Goal: Task Accomplishment & Management: Use online tool/utility

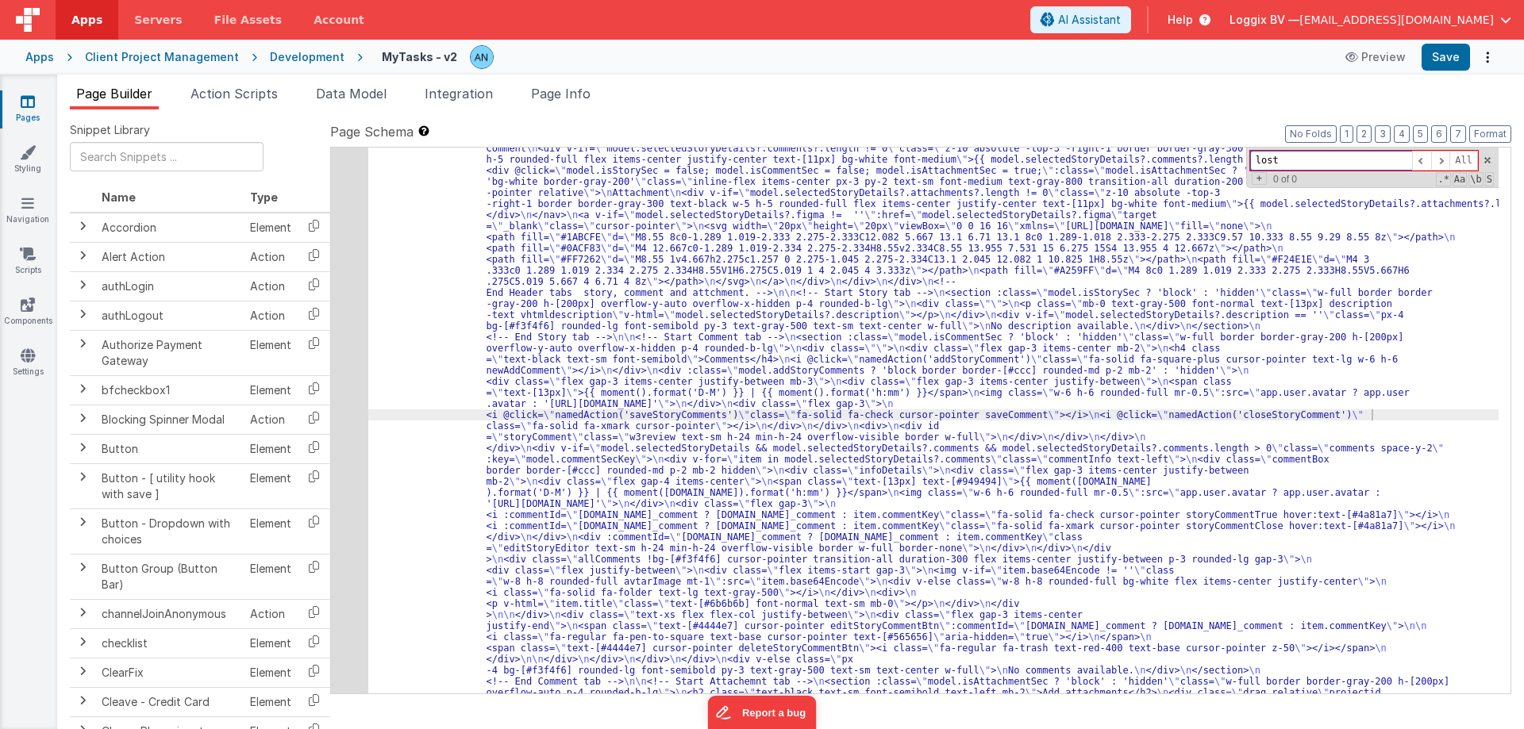
scroll to position [449, 0]
click at [1487, 159] on span at bounding box center [1487, 160] width 11 height 11
click at [1487, 135] on button "Format" at bounding box center [1490, 133] width 42 height 17
click at [1487, 136] on button "Format" at bounding box center [1490, 133] width 42 height 17
click at [1437, 48] on button "Save" at bounding box center [1446, 57] width 48 height 27
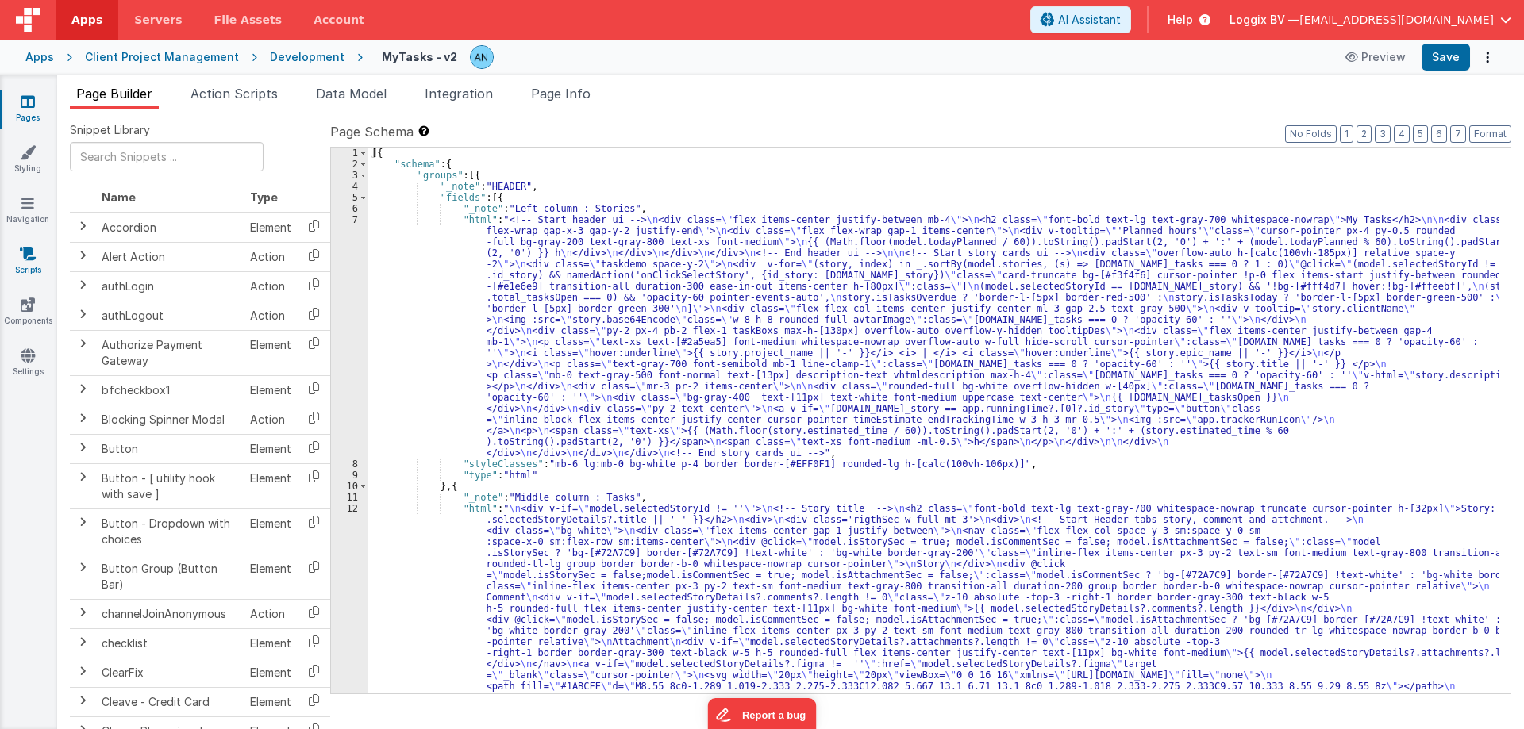
click at [26, 259] on icon at bounding box center [28, 254] width 16 height 16
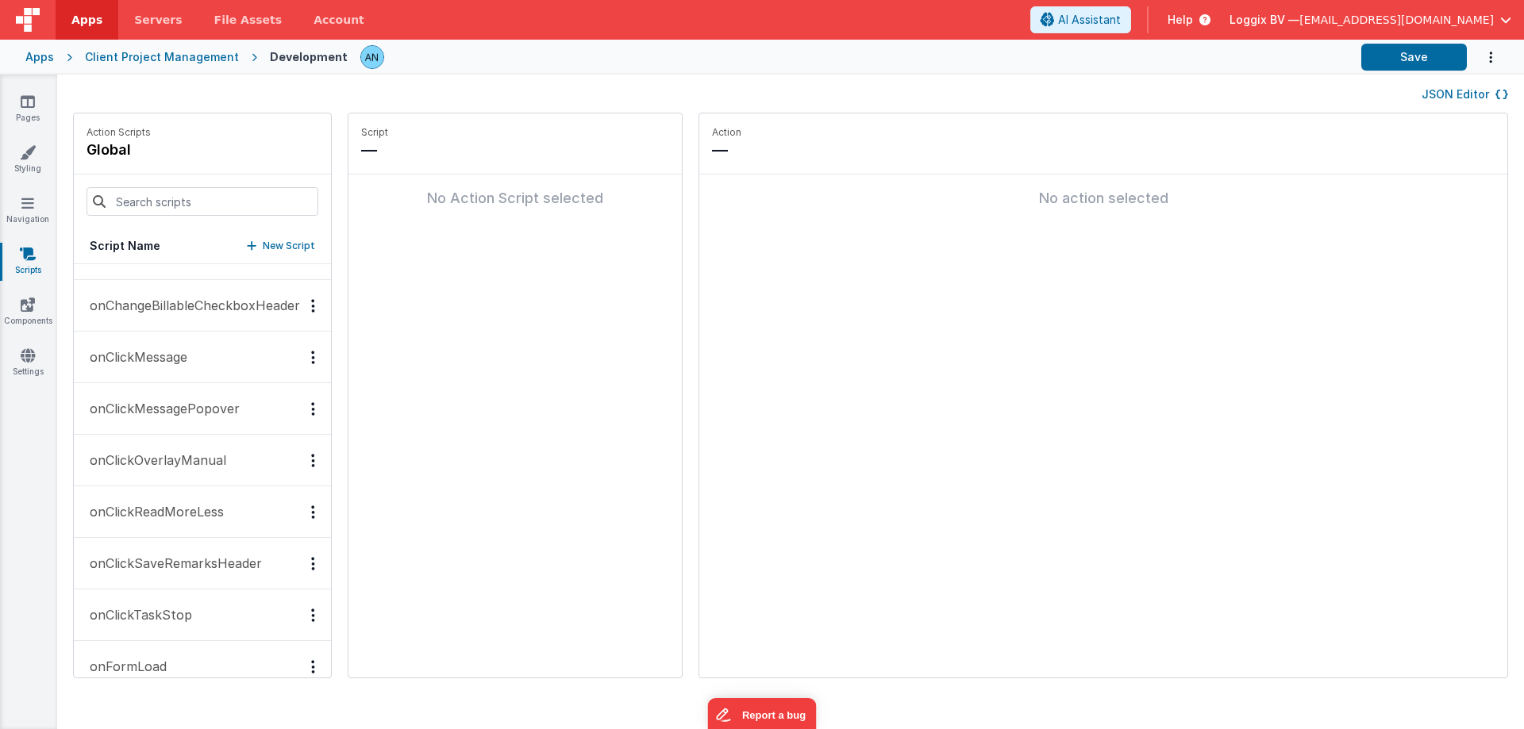
scroll to position [1508, 0]
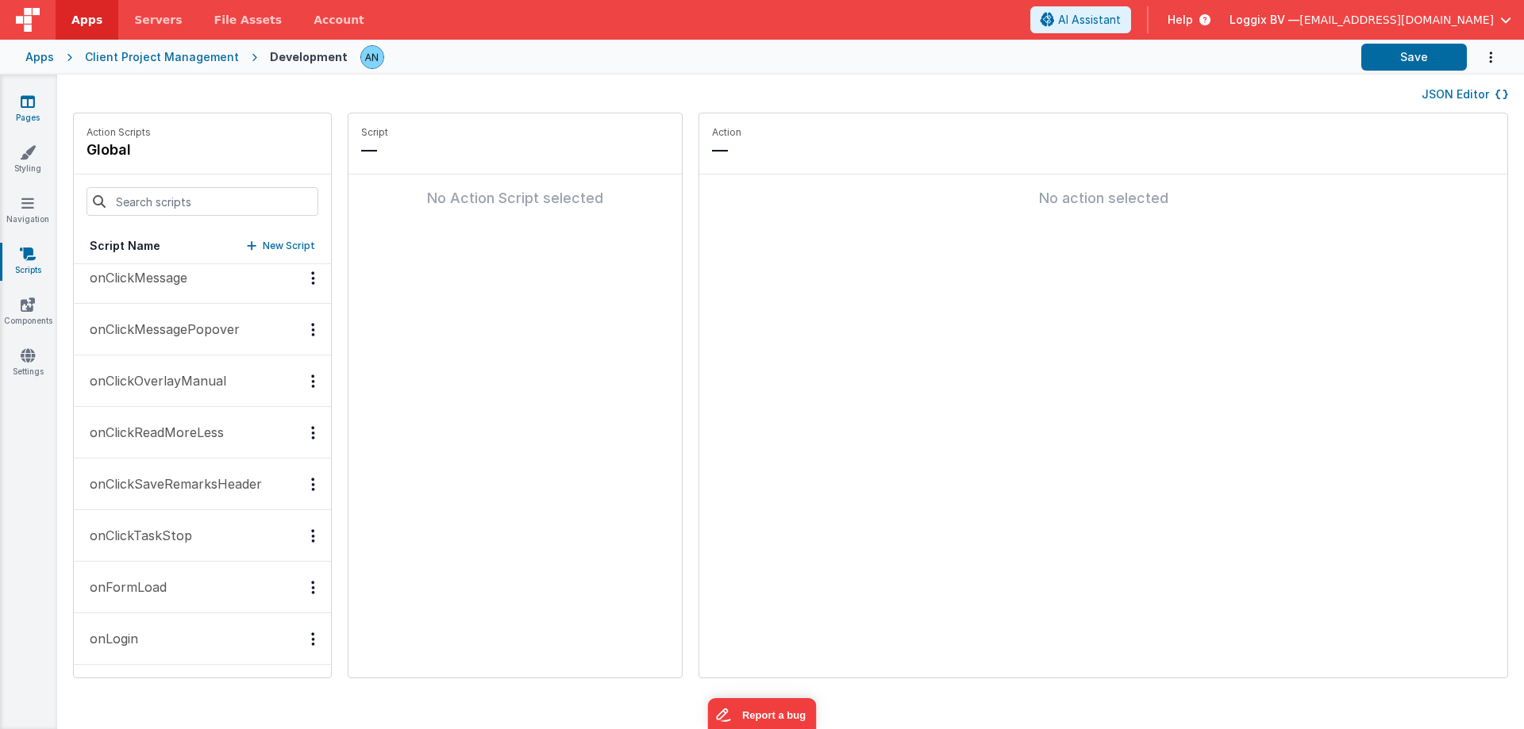
click at [33, 110] on link "Pages" at bounding box center [27, 110] width 57 height 32
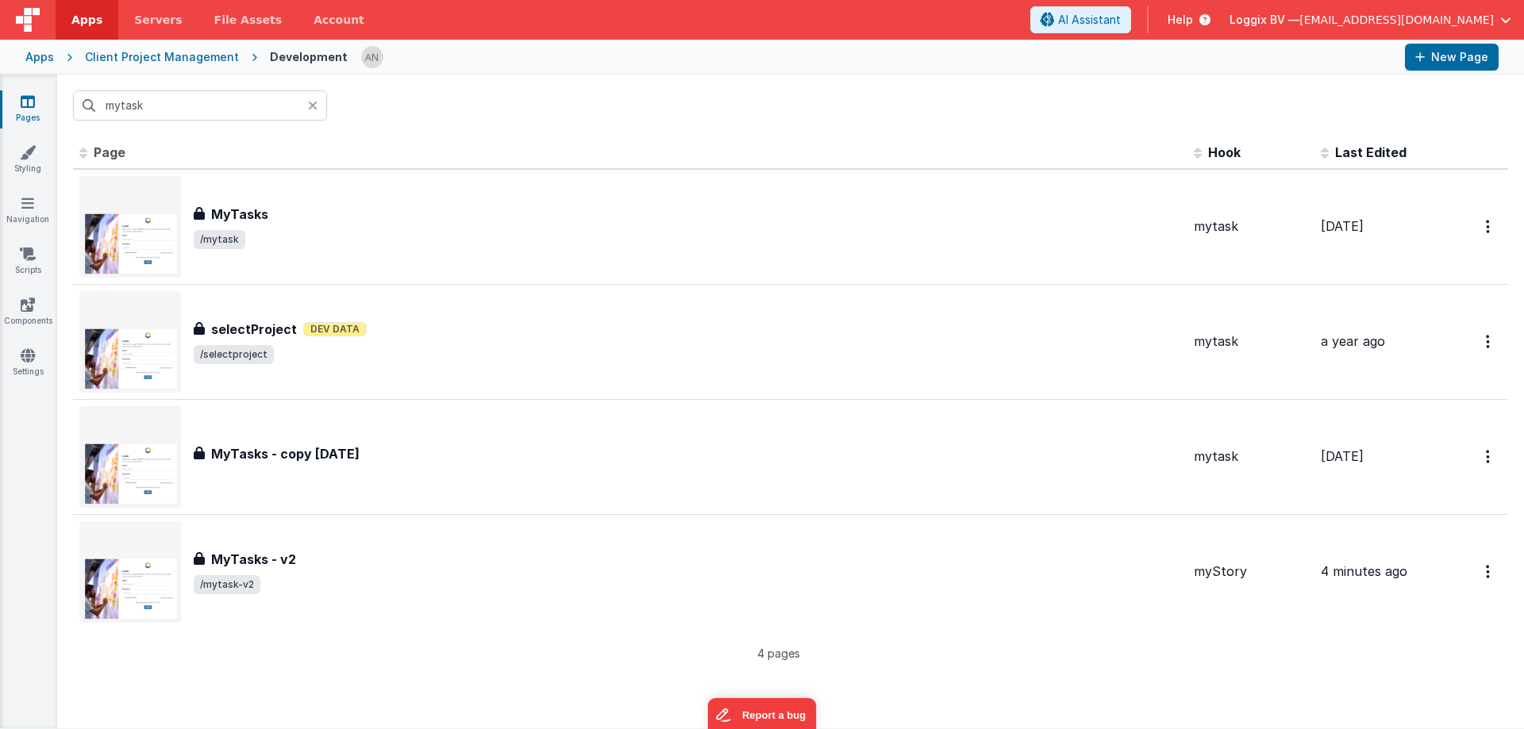
click at [83, 23] on span "Apps" at bounding box center [86, 20] width 31 height 16
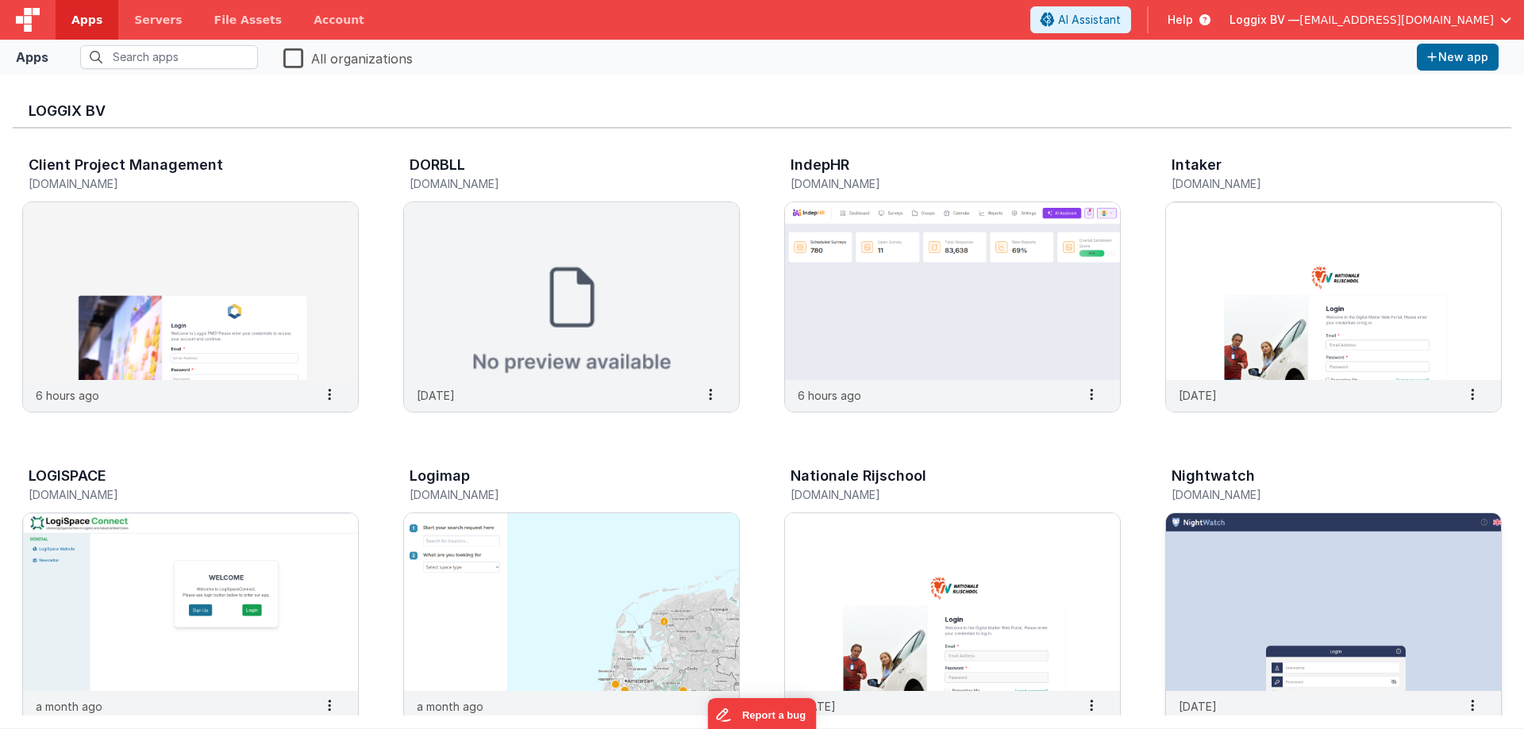
click at [1244, 528] on img at bounding box center [1333, 603] width 335 height 178
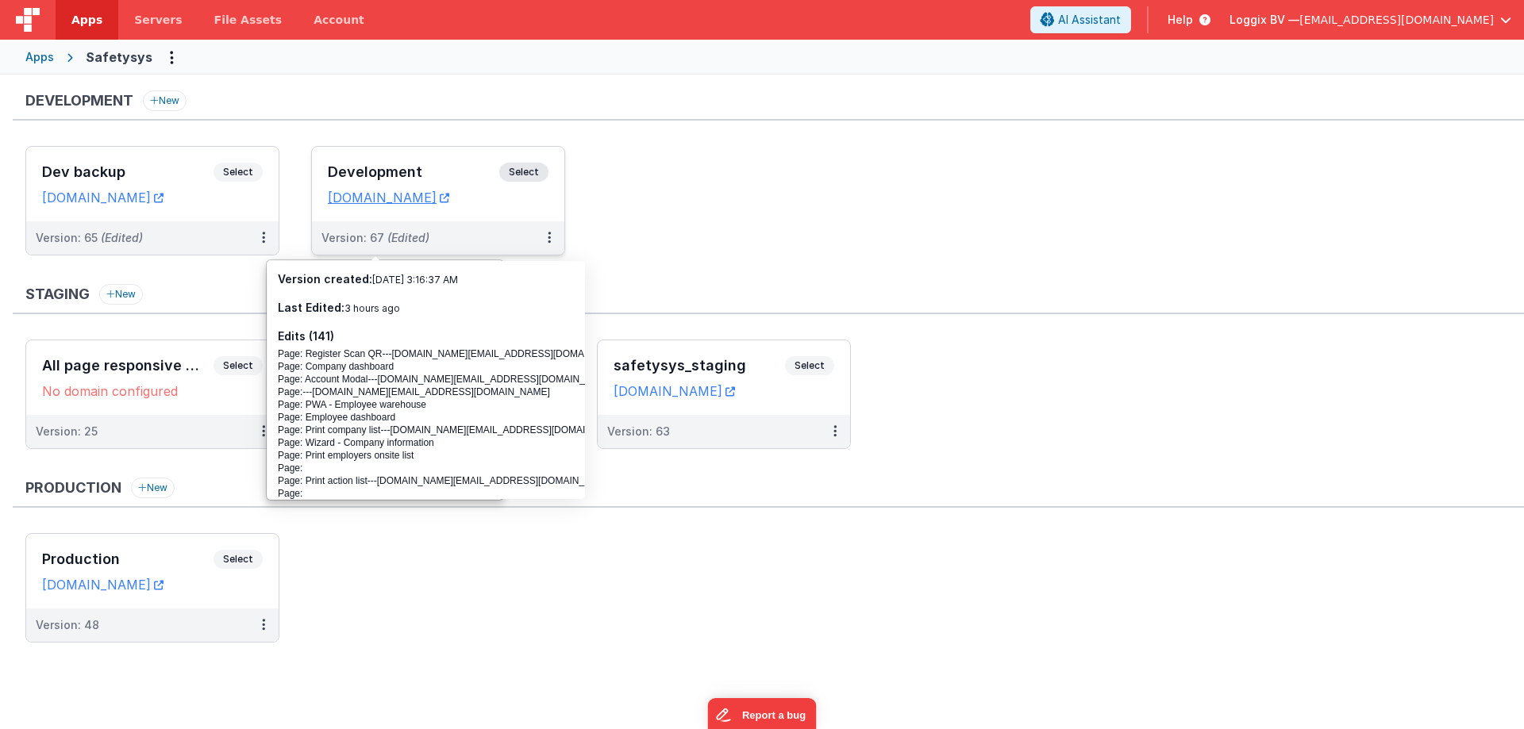
click at [355, 162] on div "Development Select URLs safetysystest.fmbetterforms.com" at bounding box center [438, 184] width 252 height 75
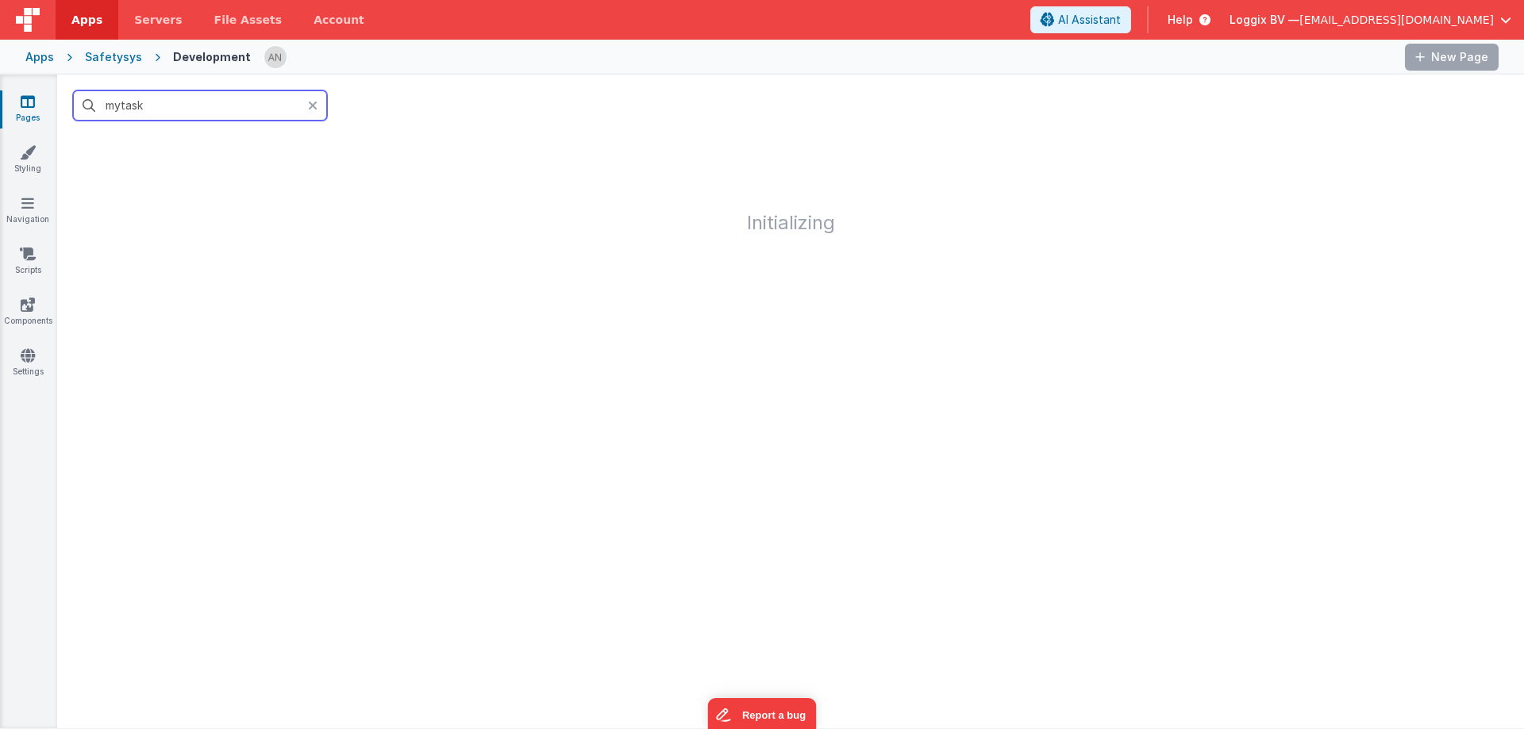
click at [164, 106] on input "mytask" at bounding box center [200, 105] width 254 height 30
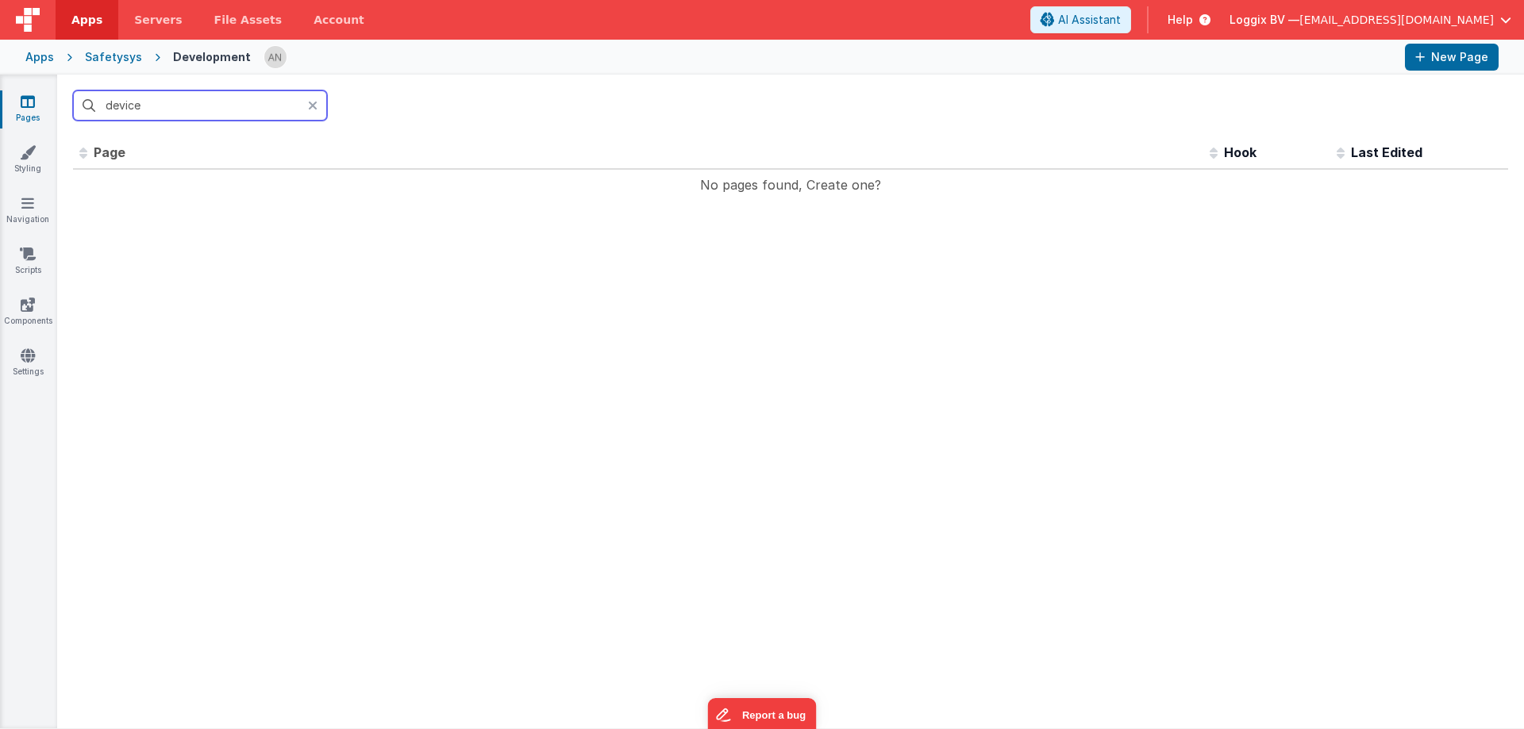
type input "device"
click at [35, 49] on div "Apps" at bounding box center [39, 57] width 29 height 16
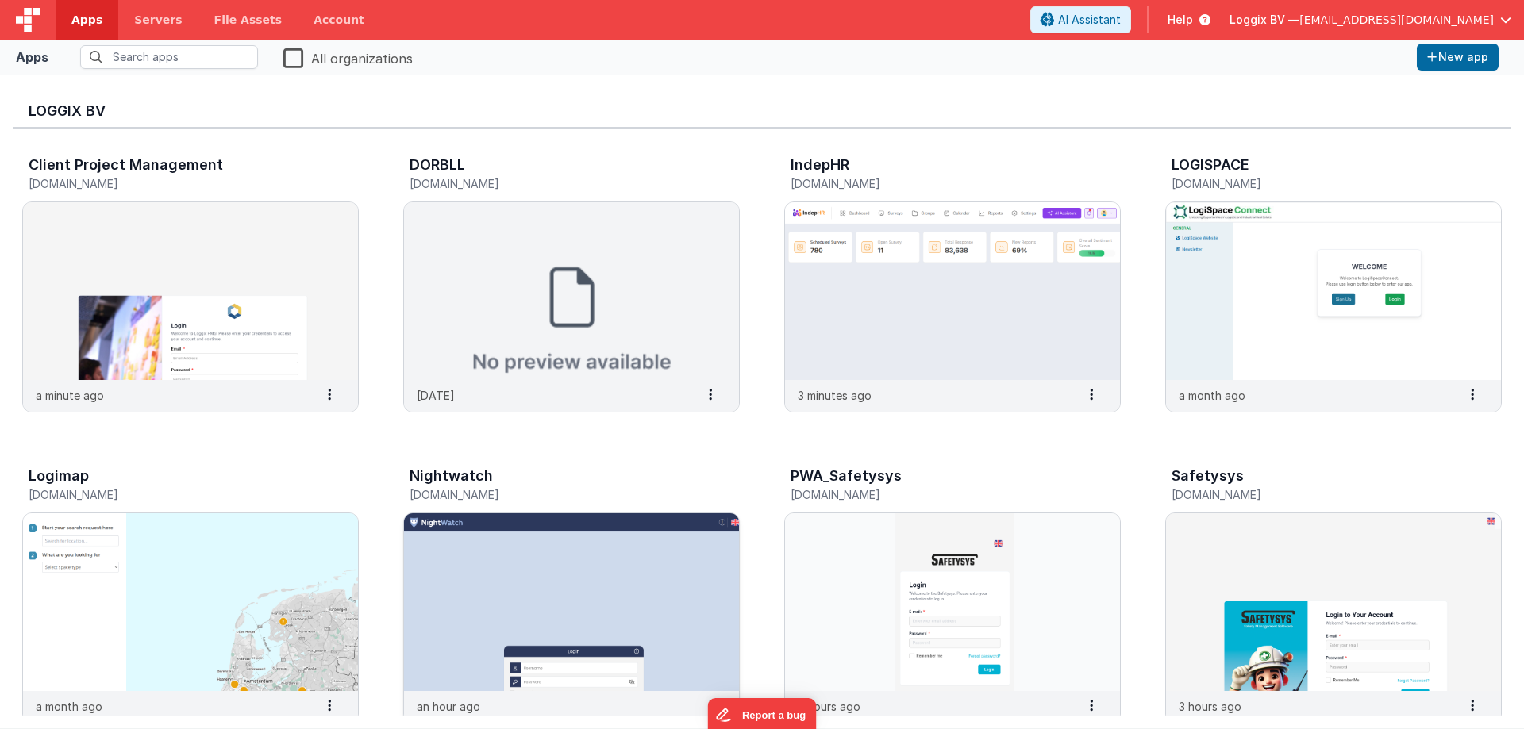
click at [500, 567] on img at bounding box center [571, 603] width 335 height 178
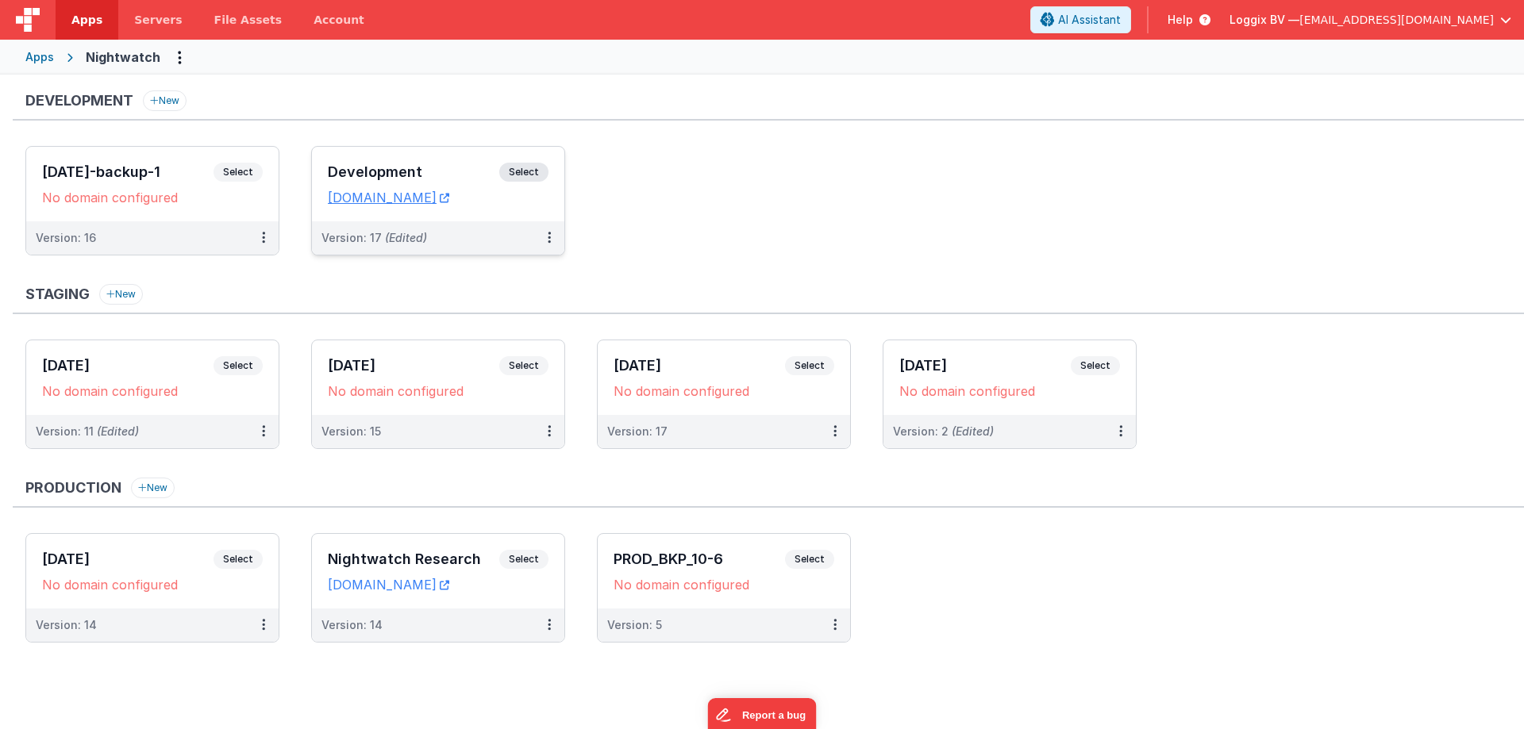
click at [344, 158] on div "Development Select URLs nightwatch.clientportal.cloud" at bounding box center [438, 184] width 252 height 75
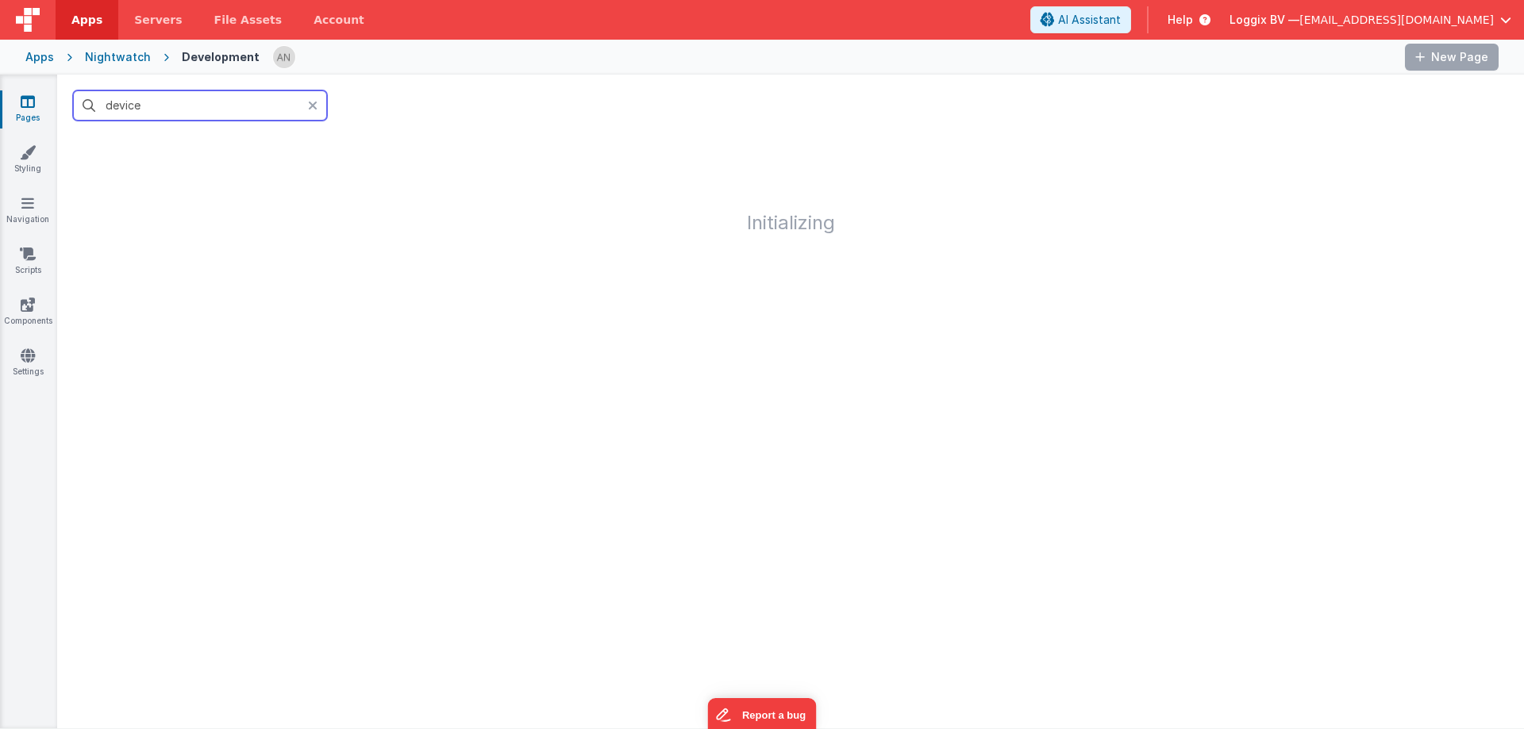
click at [168, 98] on input "device" at bounding box center [200, 105] width 254 height 30
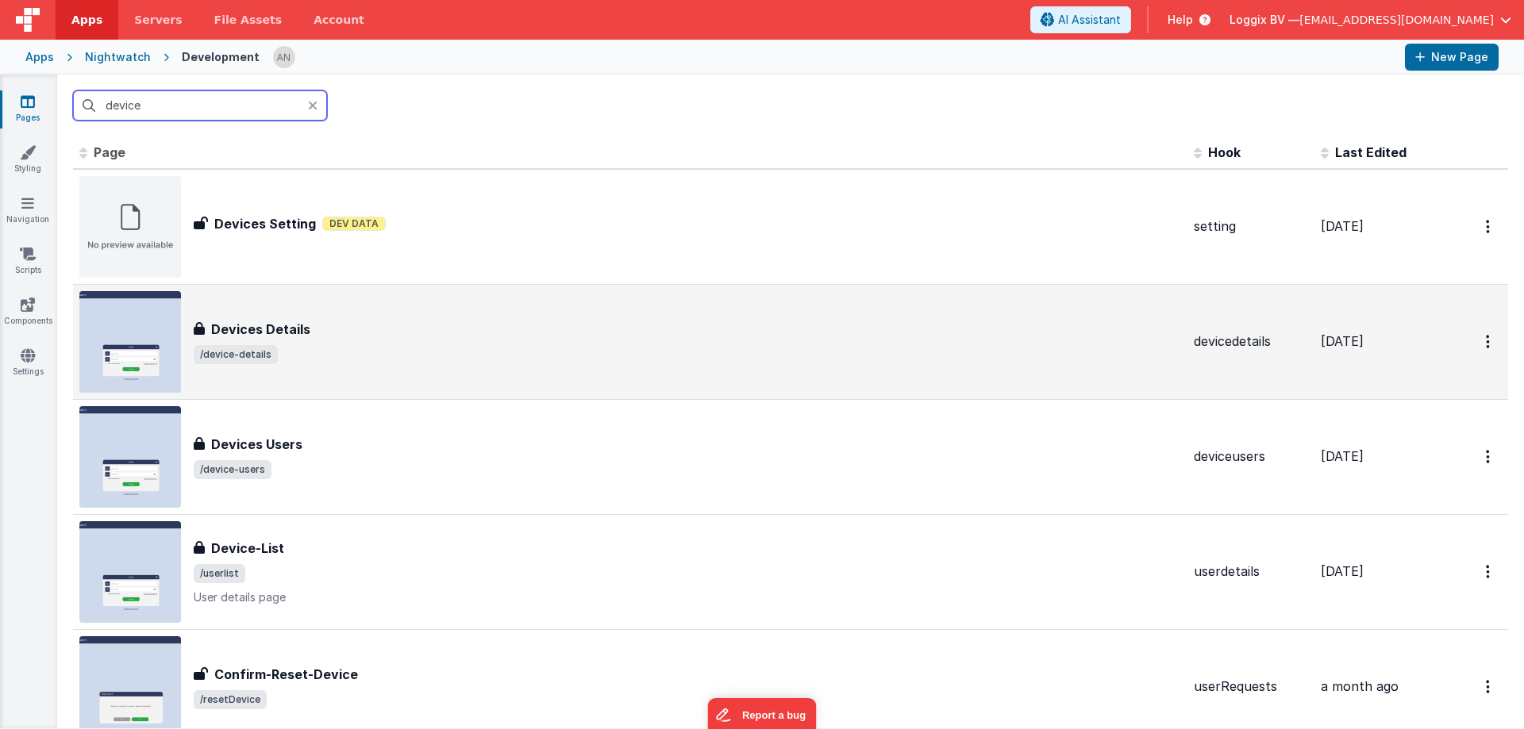
type input "device"
click at [279, 348] on span "/device-details" at bounding box center [687, 354] width 987 height 19
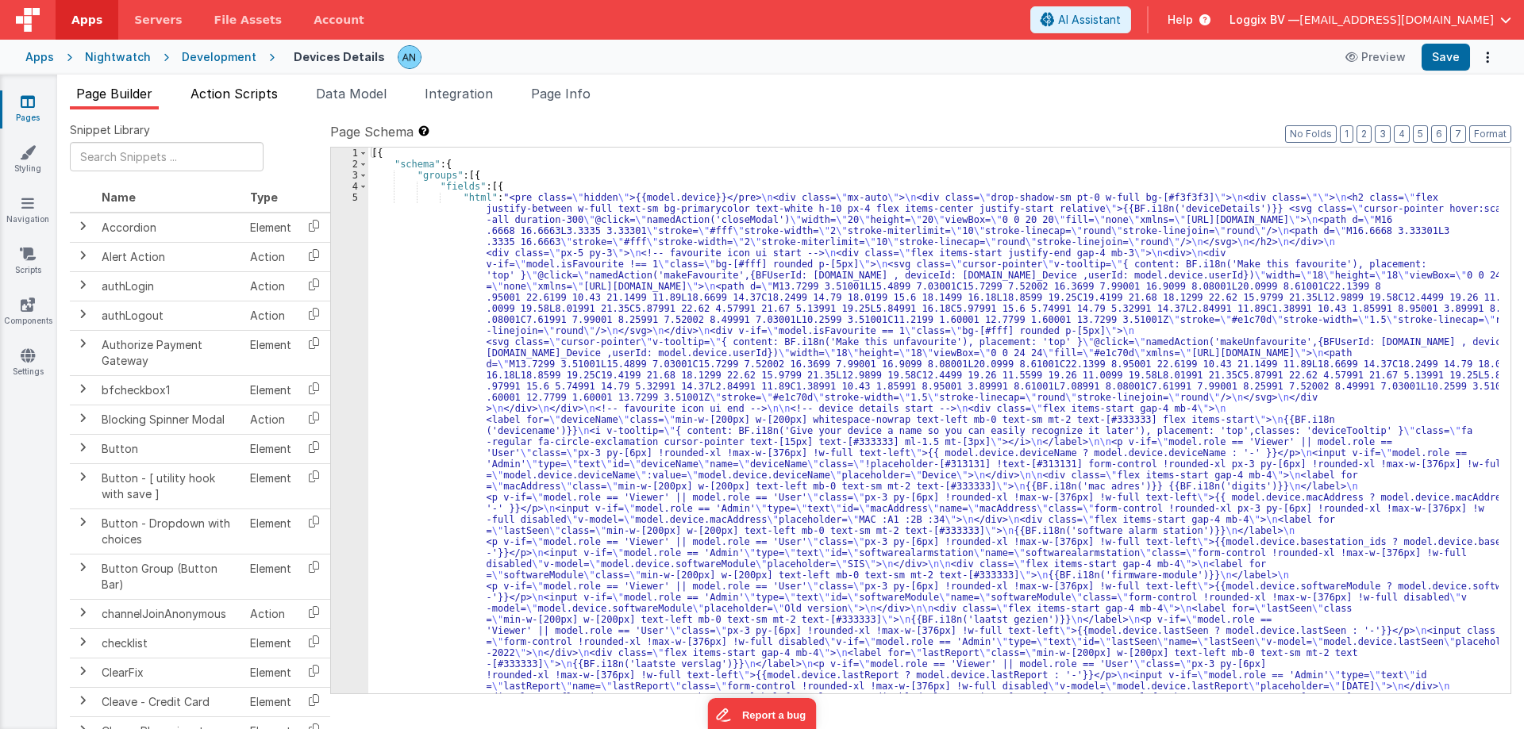
click at [260, 85] on li "Action Scripts" at bounding box center [234, 96] width 100 height 25
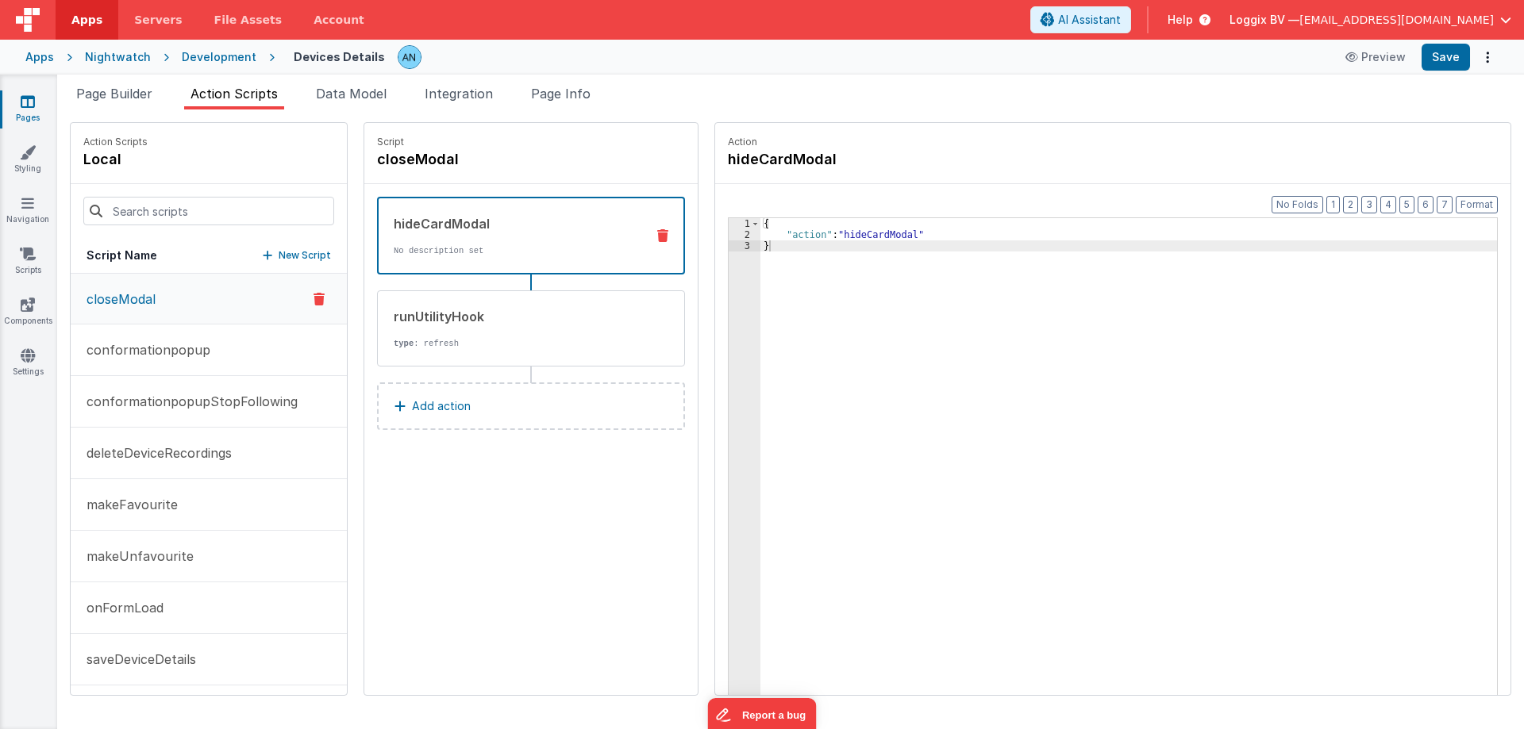
drag, startPoint x: 161, startPoint y: 351, endPoint x: 232, endPoint y: 301, distance: 86.5
click at [161, 350] on p "conformationpopup" at bounding box center [143, 350] width 133 height 19
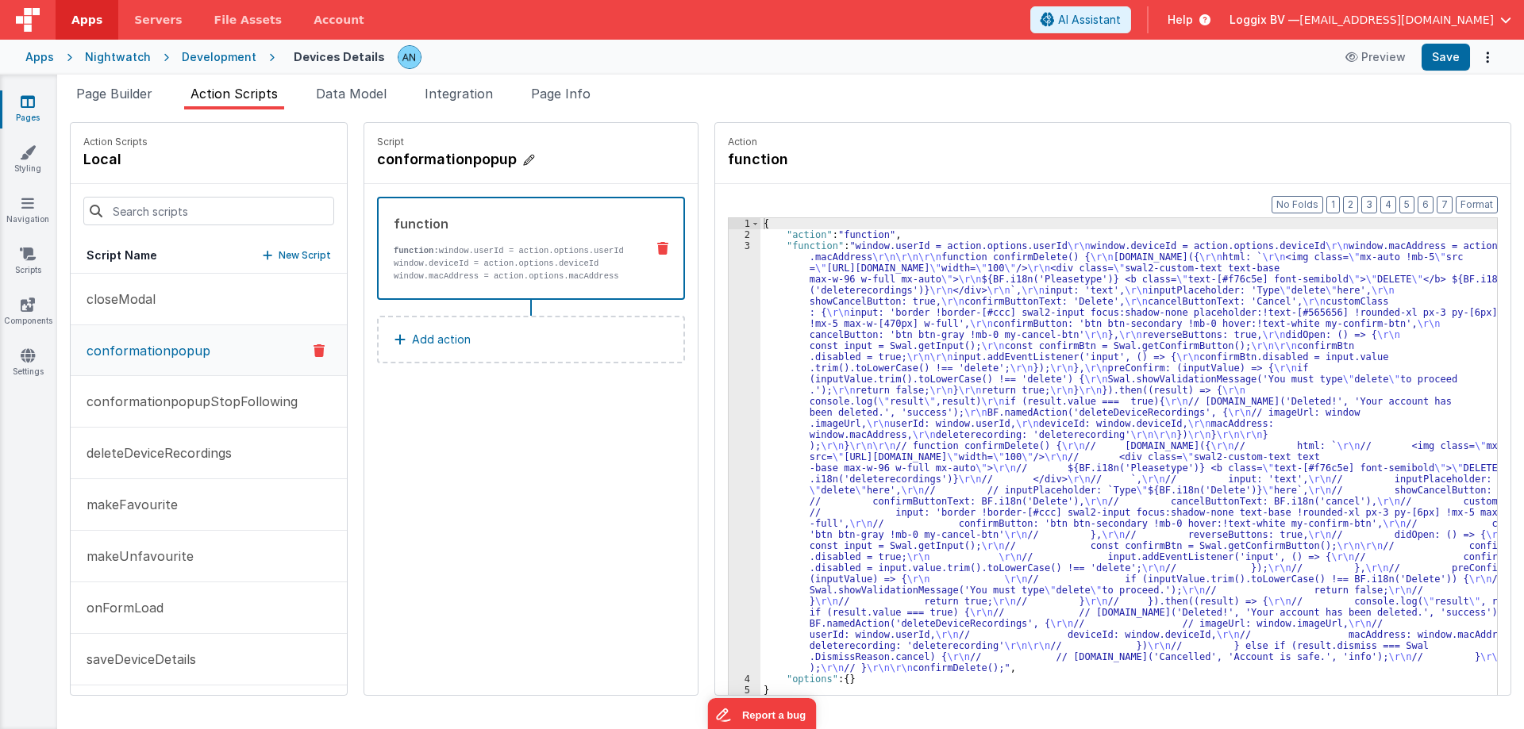
click at [425, 160] on h4 "conformationpopup" at bounding box center [496, 159] width 238 height 22
click at [202, 351] on p "conformationpopup" at bounding box center [143, 350] width 133 height 19
click at [518, 256] on p "function: window.userId = action.options.userId window.deviceId = action.option…" at bounding box center [513, 263] width 239 height 38
click at [123, 398] on p "conformationpopupStopFollowing" at bounding box center [187, 401] width 221 height 19
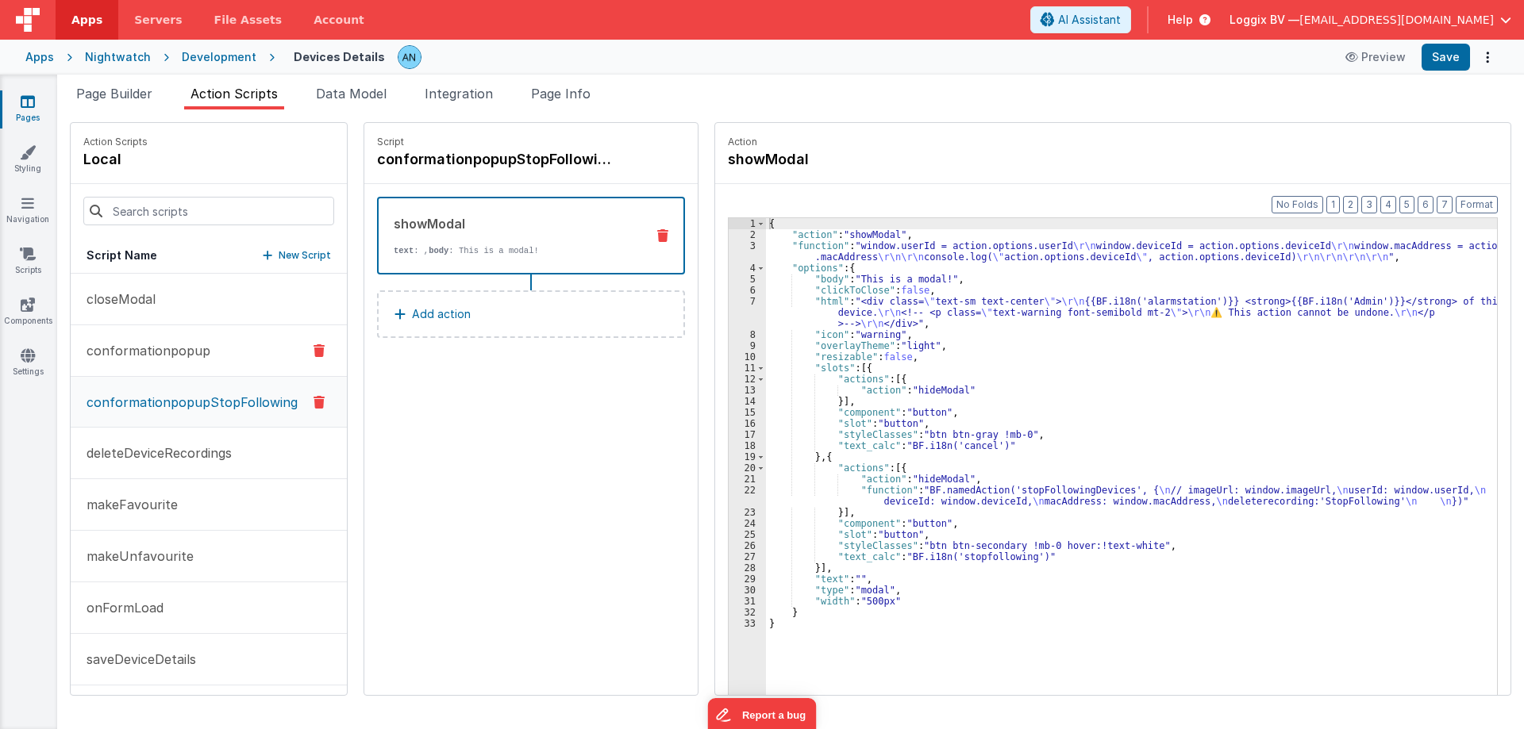
click at [134, 348] on p "conformationpopup" at bounding box center [143, 350] width 133 height 19
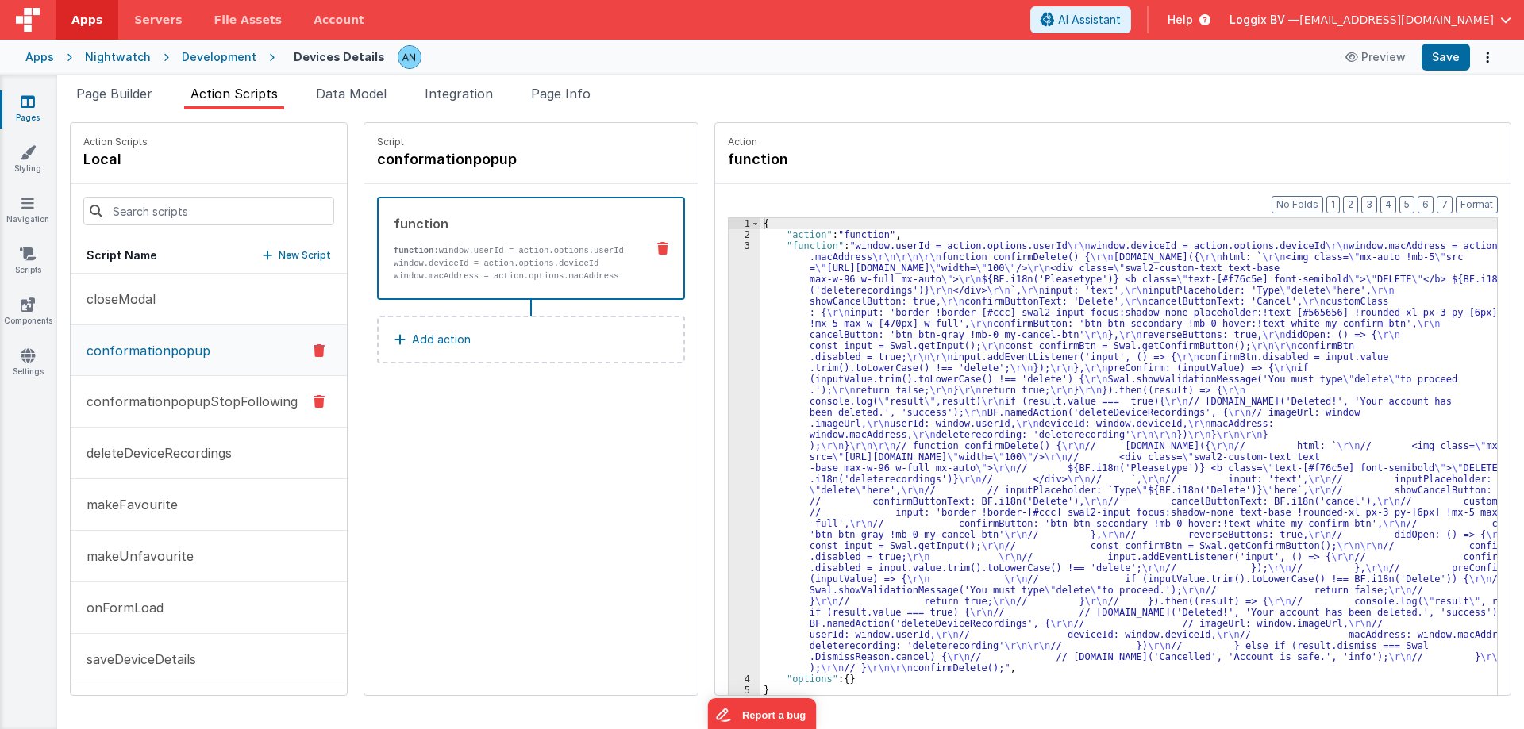
click at [176, 407] on p "conformationpopupStopFollowing" at bounding box center [187, 401] width 221 height 19
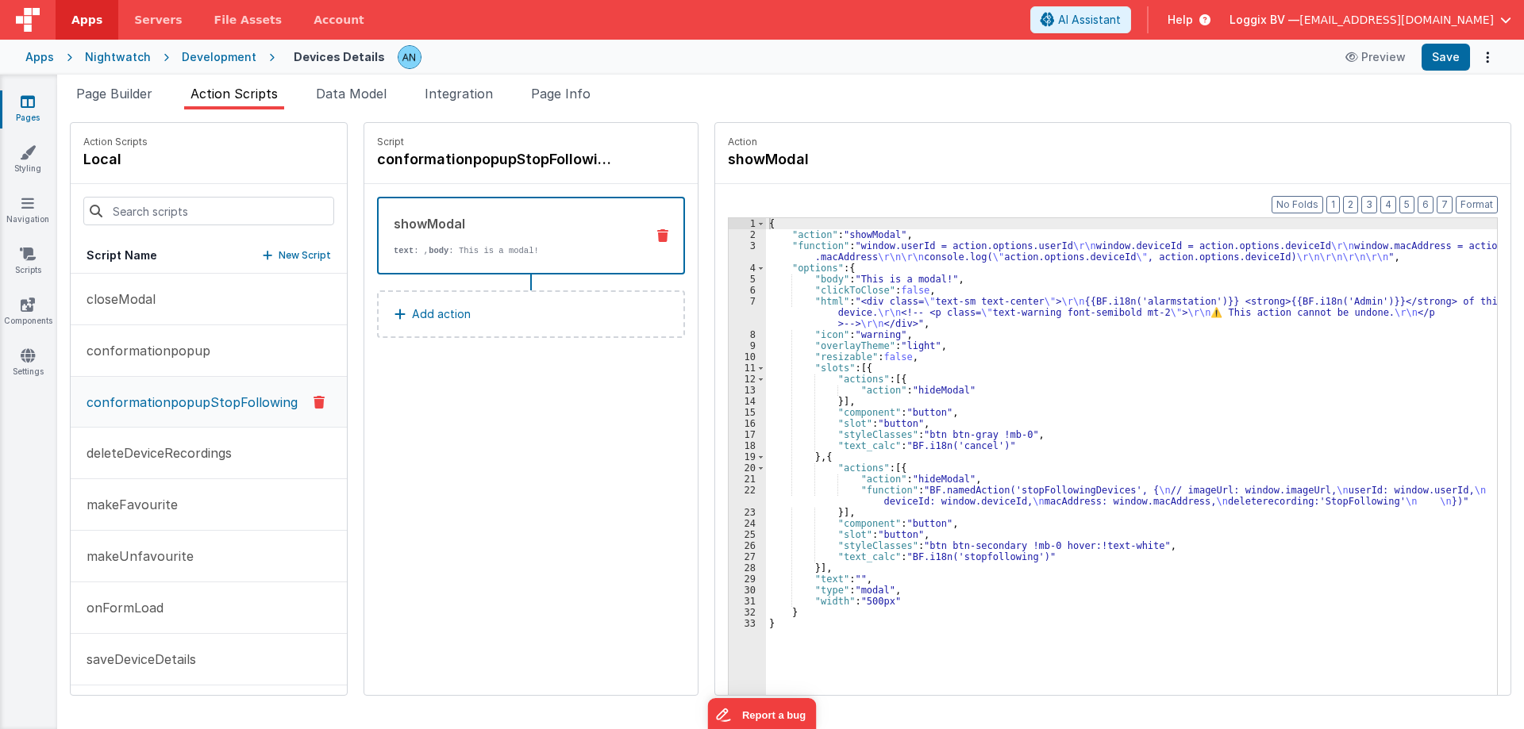
click at [937, 333] on div "{ "action" : "showModal" , "function" : "window.userId = action.options.userId …" at bounding box center [1135, 492] width 739 height 548
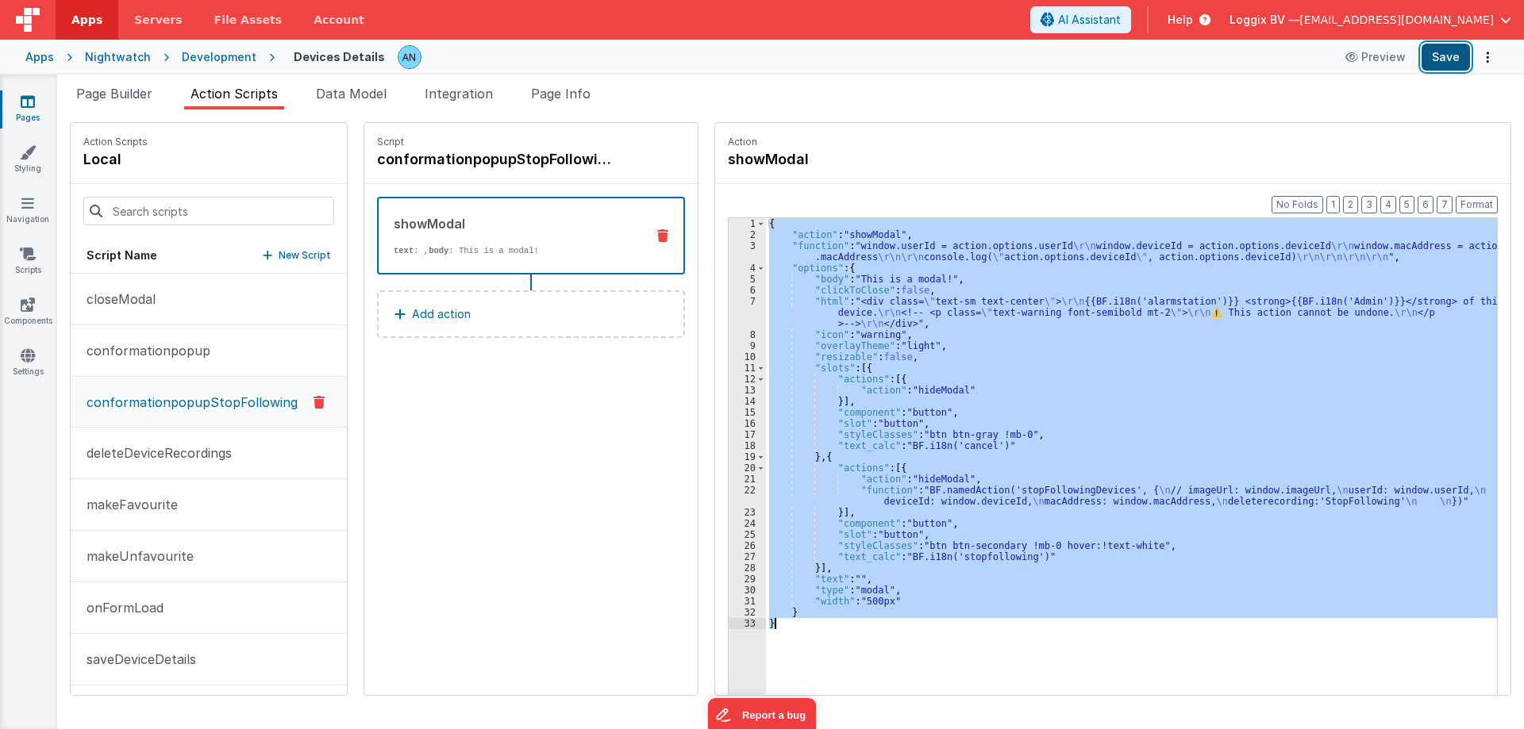
click at [1439, 48] on button "Save" at bounding box center [1446, 57] width 48 height 27
click at [1484, 200] on button "Format" at bounding box center [1477, 204] width 42 height 17
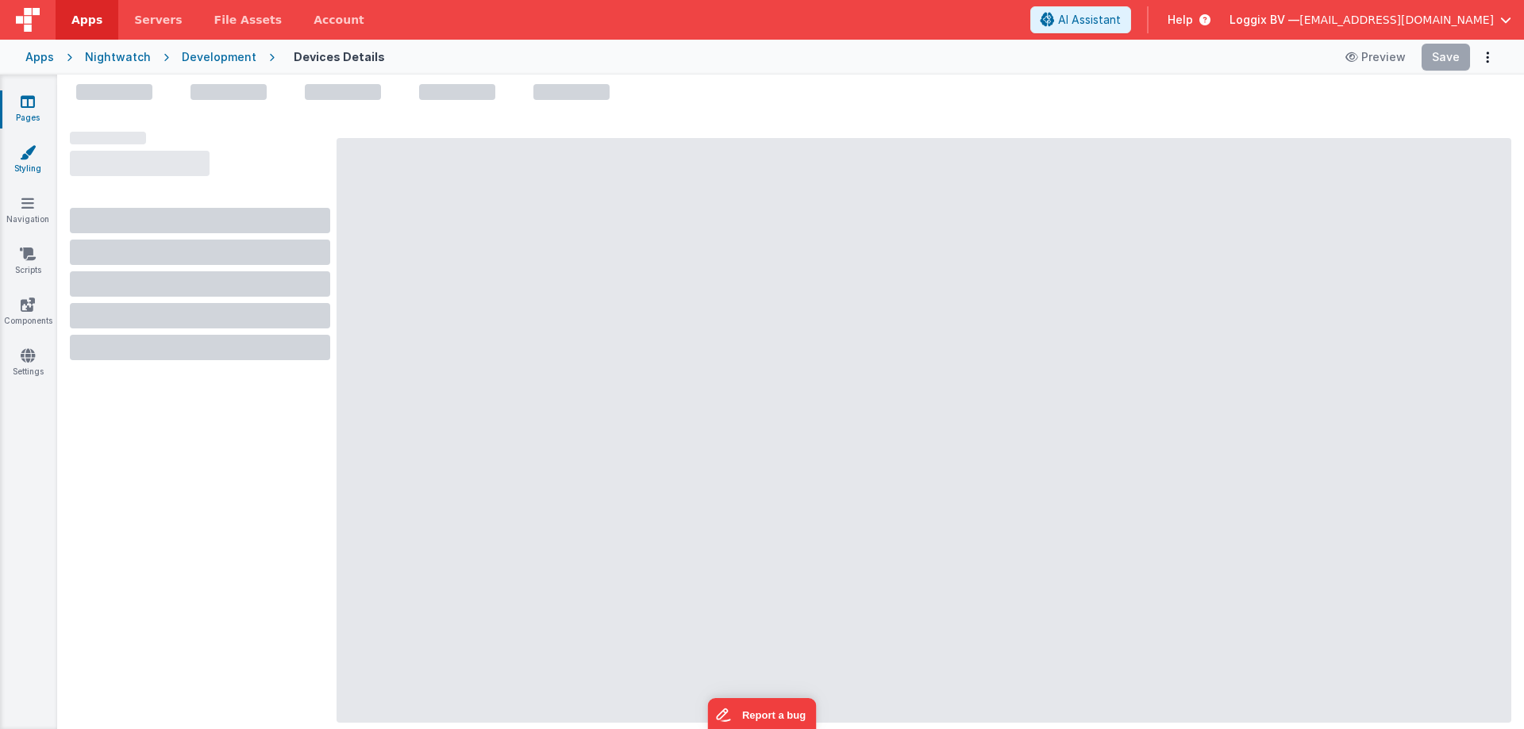
click at [30, 160] on icon at bounding box center [28, 152] width 16 height 16
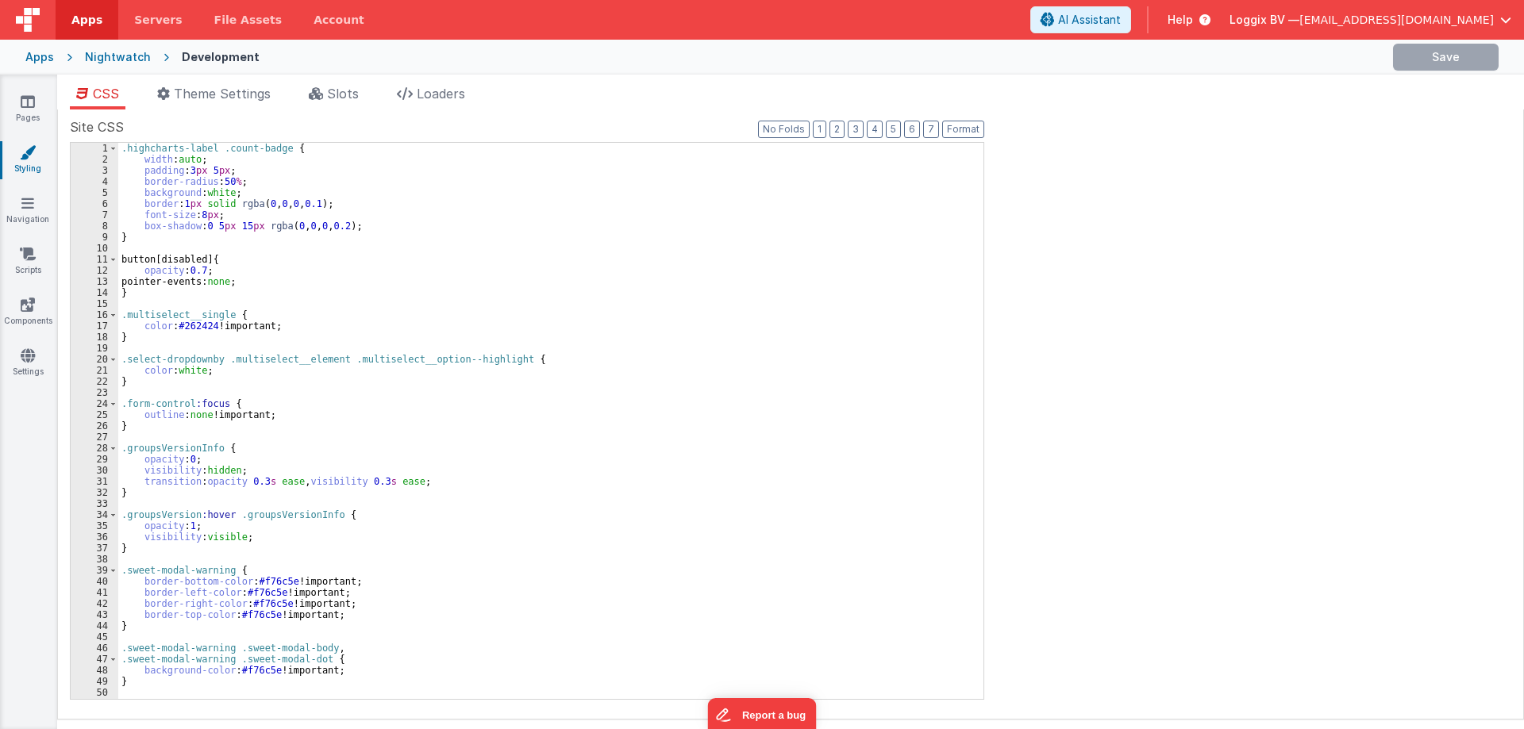
click at [319, 190] on div ".highcharts-label .count-badge { width : auto ; padding : 3 px 5 px ; border-ra…" at bounding box center [544, 432] width 853 height 579
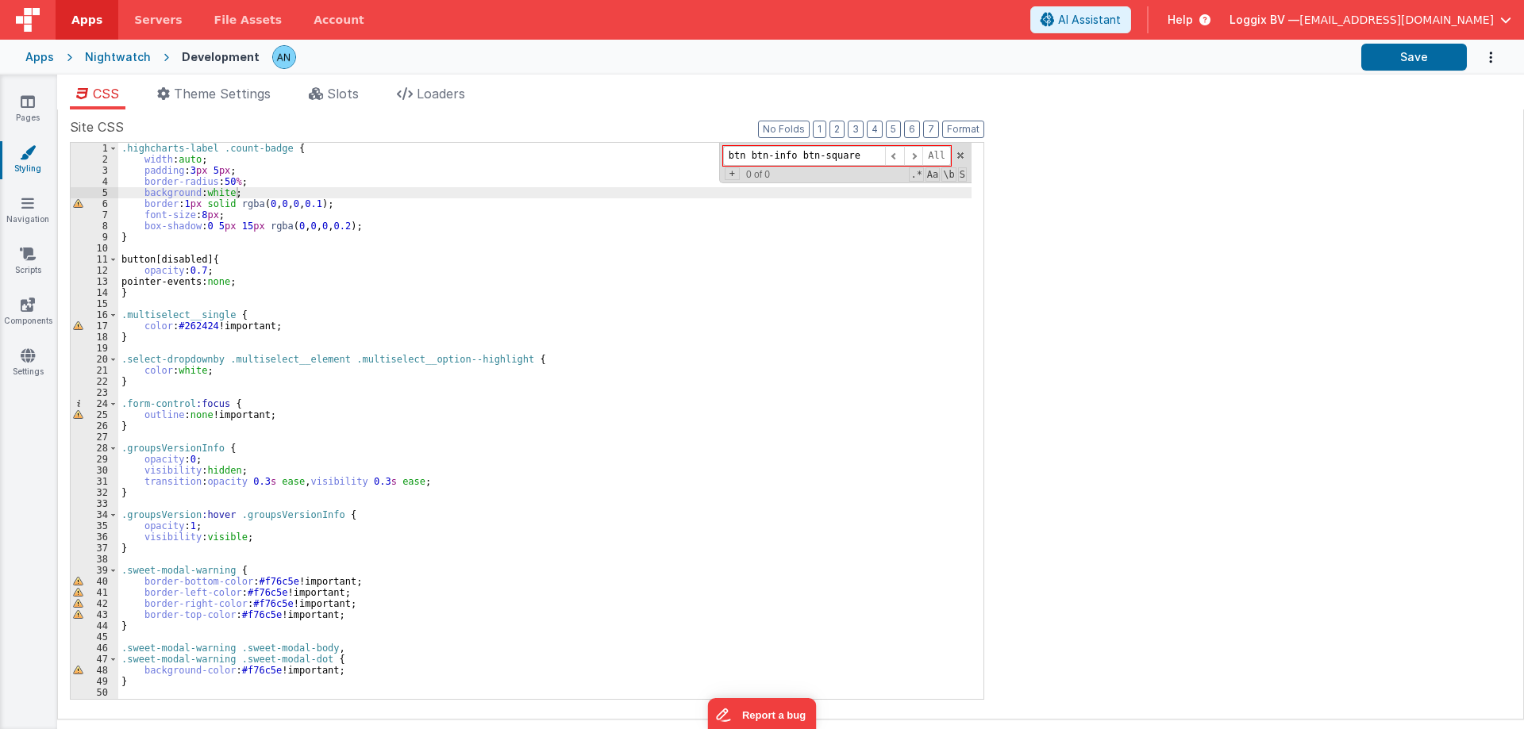
drag, startPoint x: 794, startPoint y: 160, endPoint x: 671, endPoint y: 154, distance: 122.4
click at [671, 154] on div ".highcharts-label .count-badge { width : auto ; padding : 3 px 5 px ; border-ra…" at bounding box center [544, 421] width 853 height 556
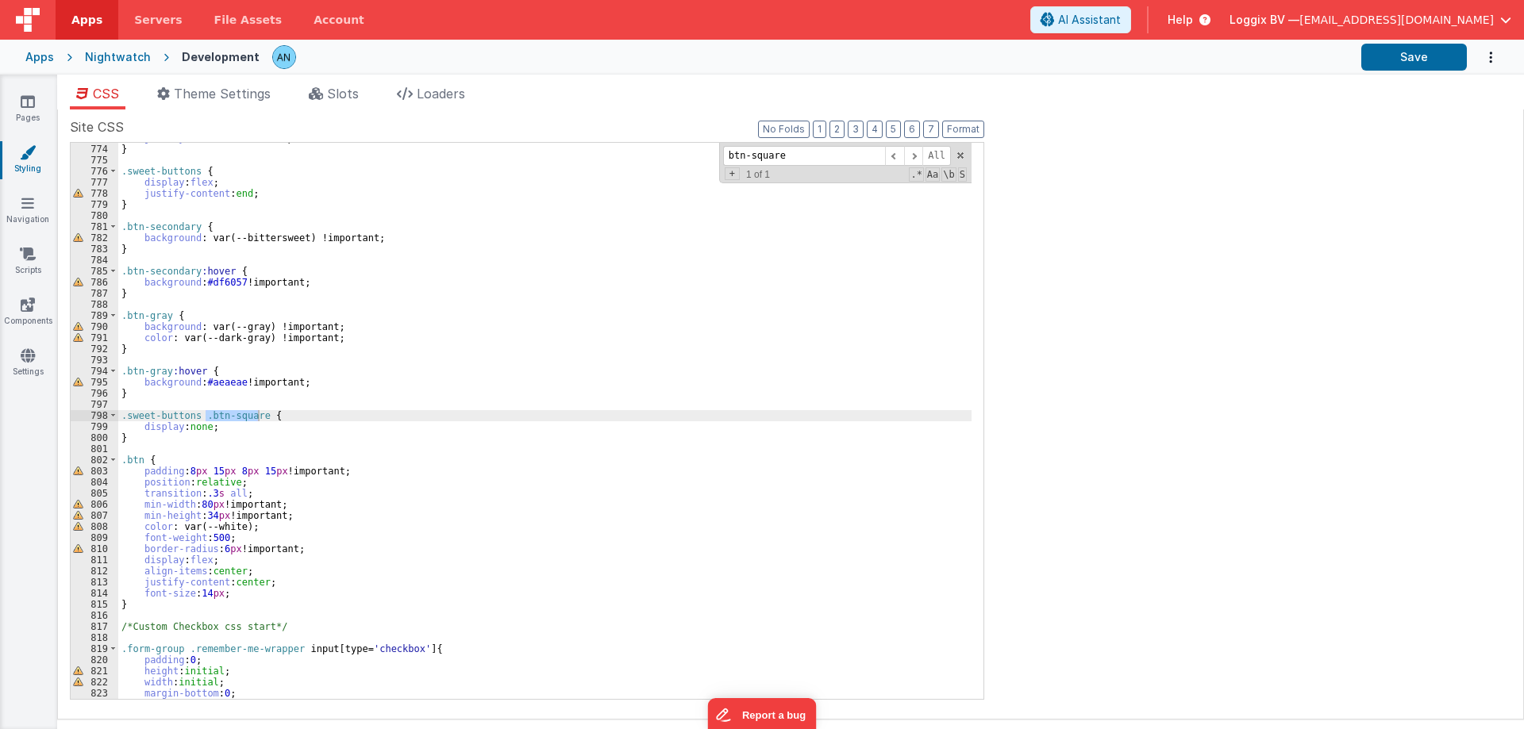
scroll to position [8590, 0]
type input "btn-square"
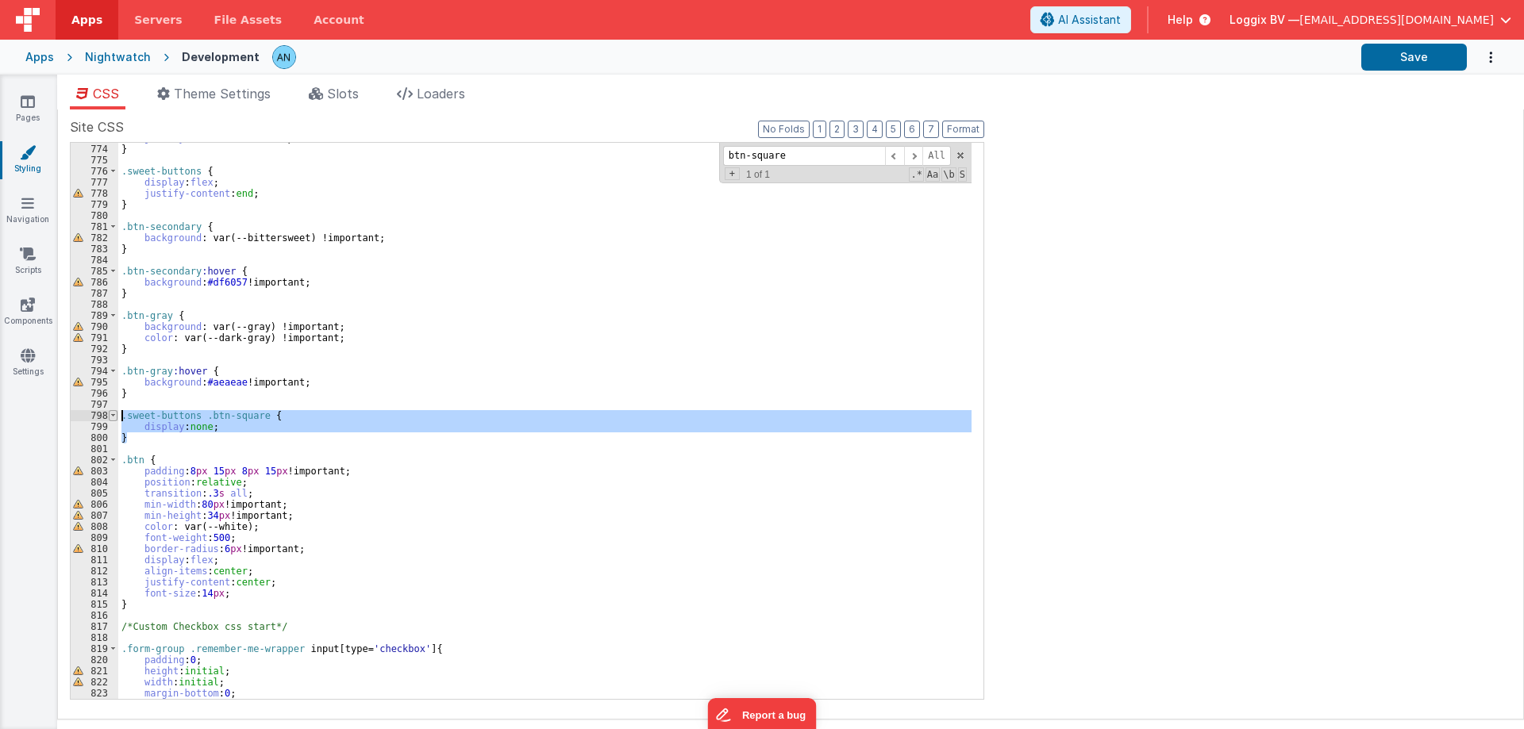
drag, startPoint x: 138, startPoint y: 441, endPoint x: 110, endPoint y: 417, distance: 36.7
click at [110, 417] on div "773 774 775 776 777 778 779 780 781 782 783 784 785 786 787 788 789 790 791 792…" at bounding box center [527, 421] width 914 height 558
click at [25, 364] on link "Settings" at bounding box center [27, 364] width 57 height 32
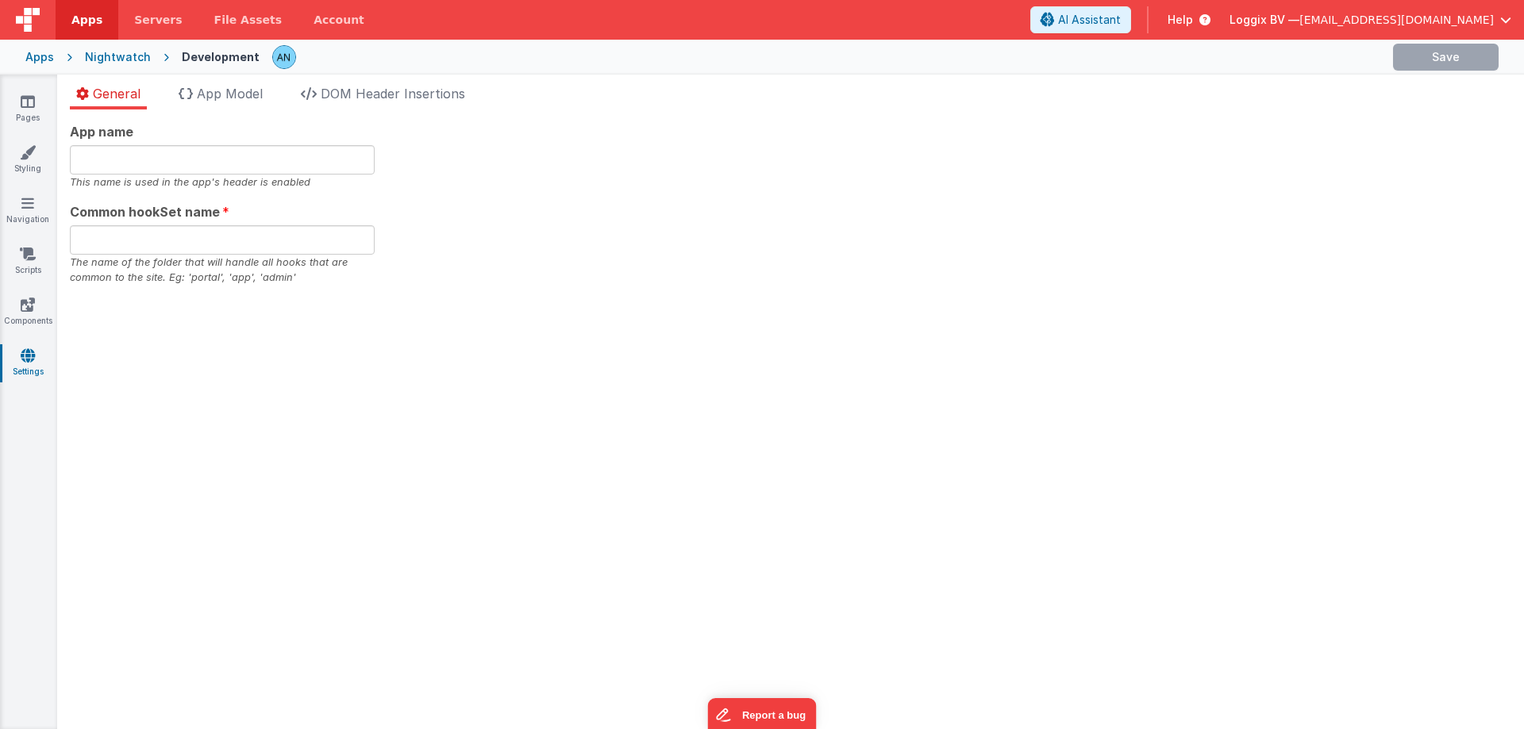
type input "night"
click at [69, 25] on link "Apps" at bounding box center [87, 20] width 63 height 40
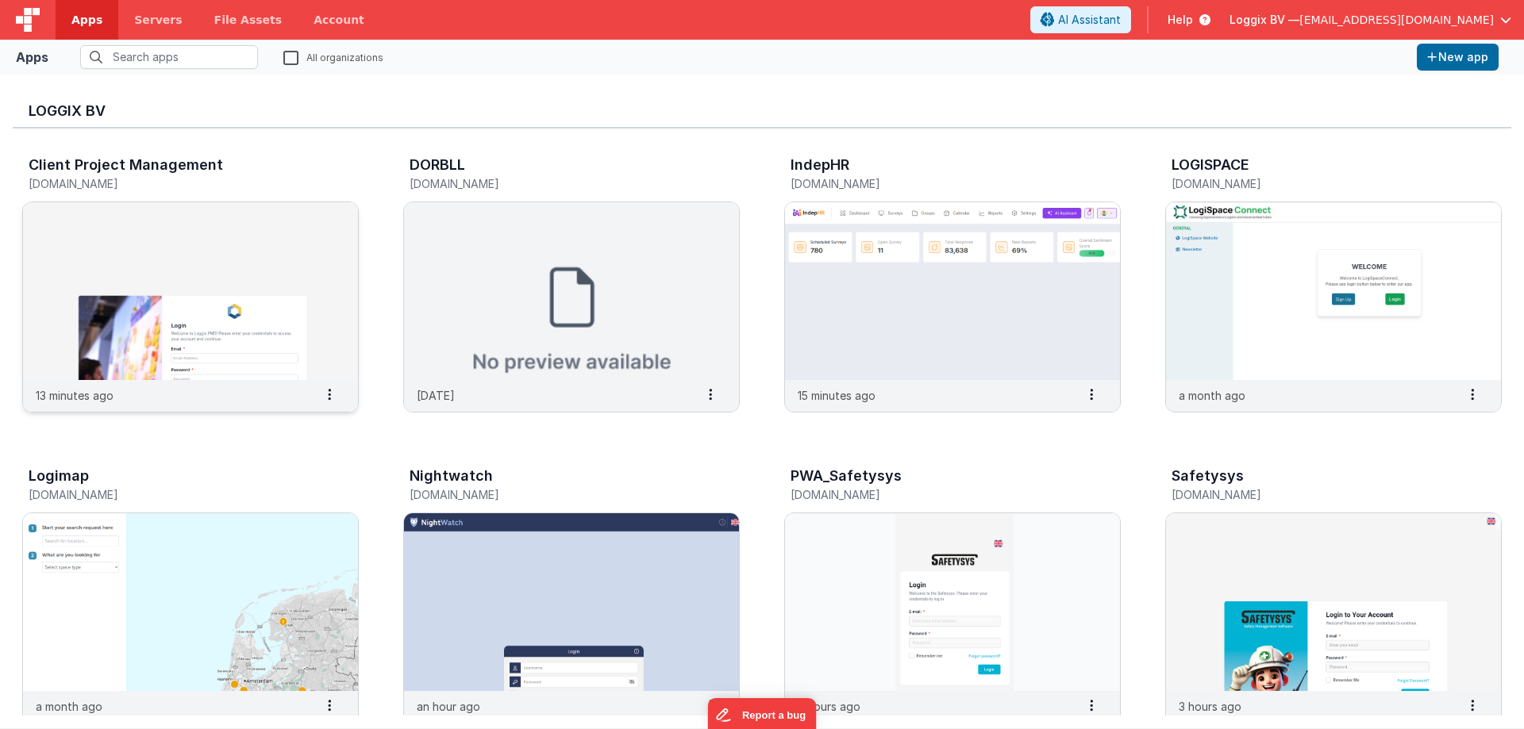
click at [201, 217] on img at bounding box center [190, 291] width 335 height 178
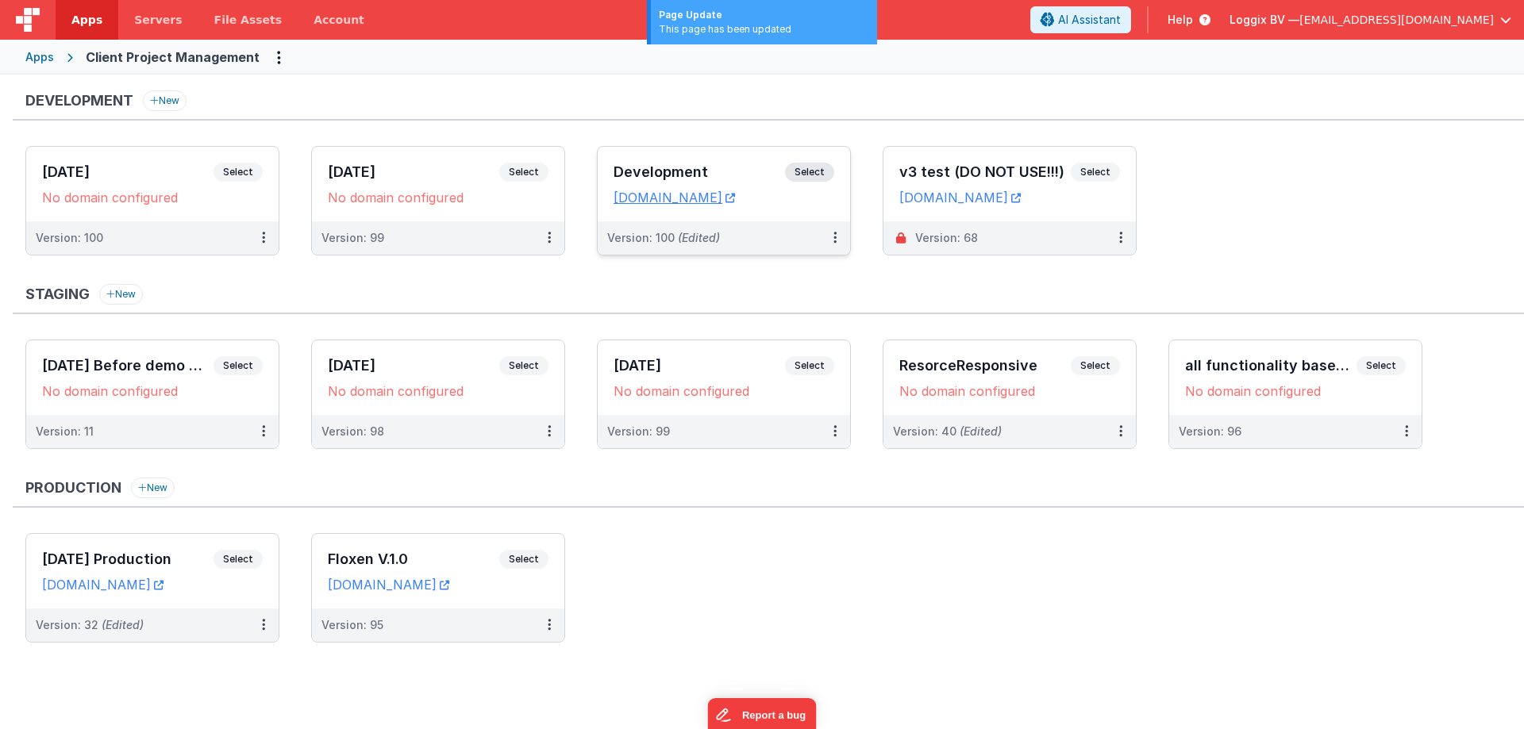
click at [741, 164] on h3 "Development" at bounding box center [699, 172] width 171 height 16
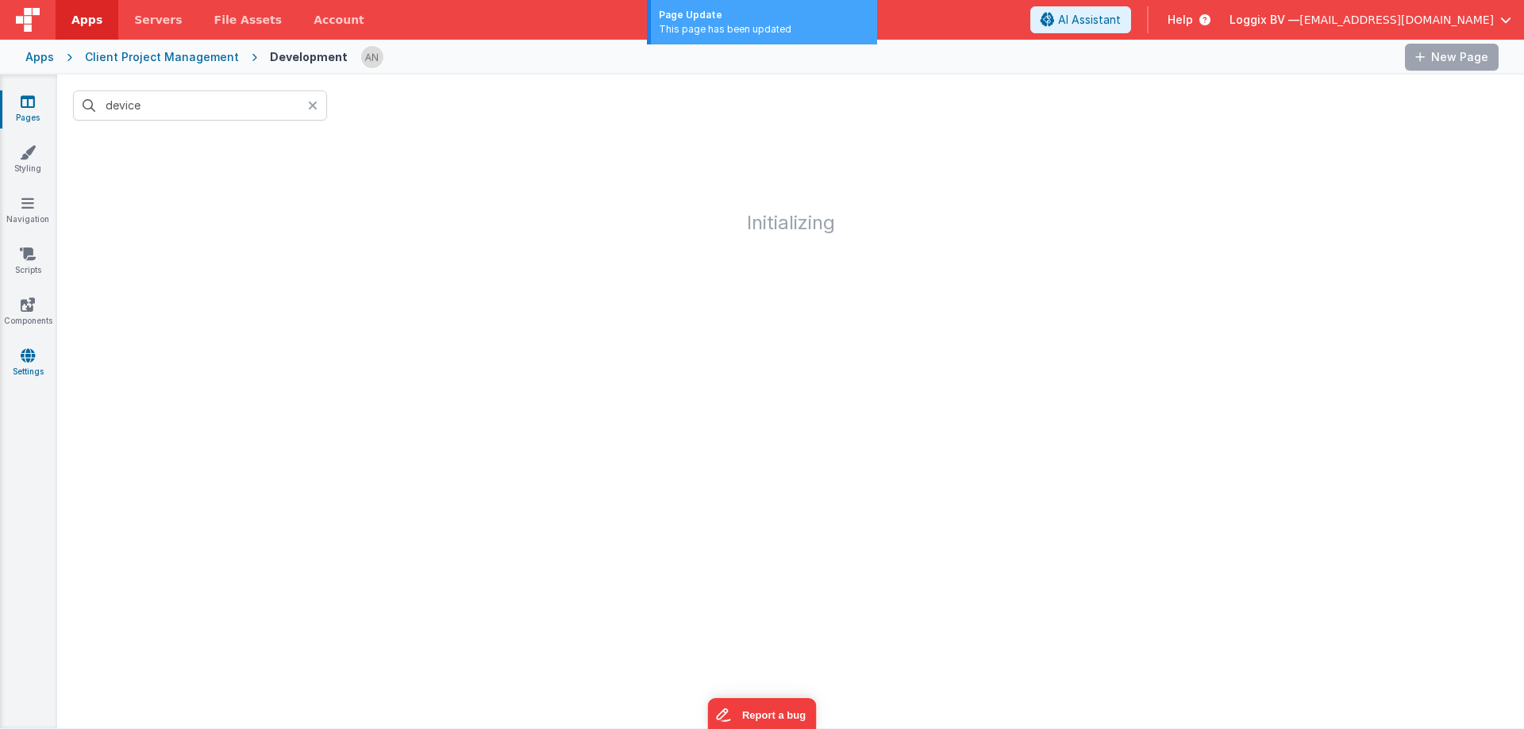
click at [31, 354] on icon at bounding box center [28, 356] width 14 height 16
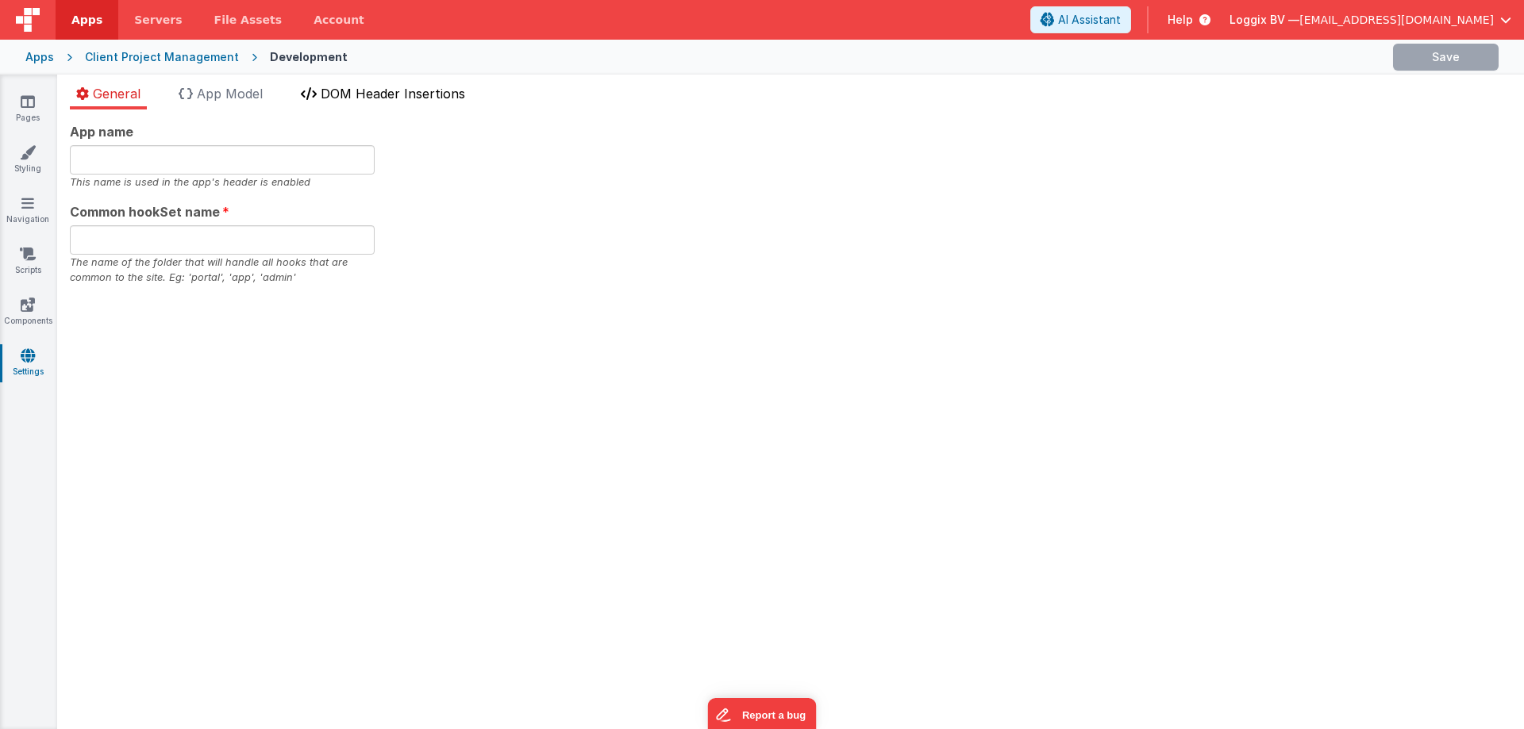
click at [336, 102] on li "DOM Header Insertions" at bounding box center [382, 96] width 177 height 25
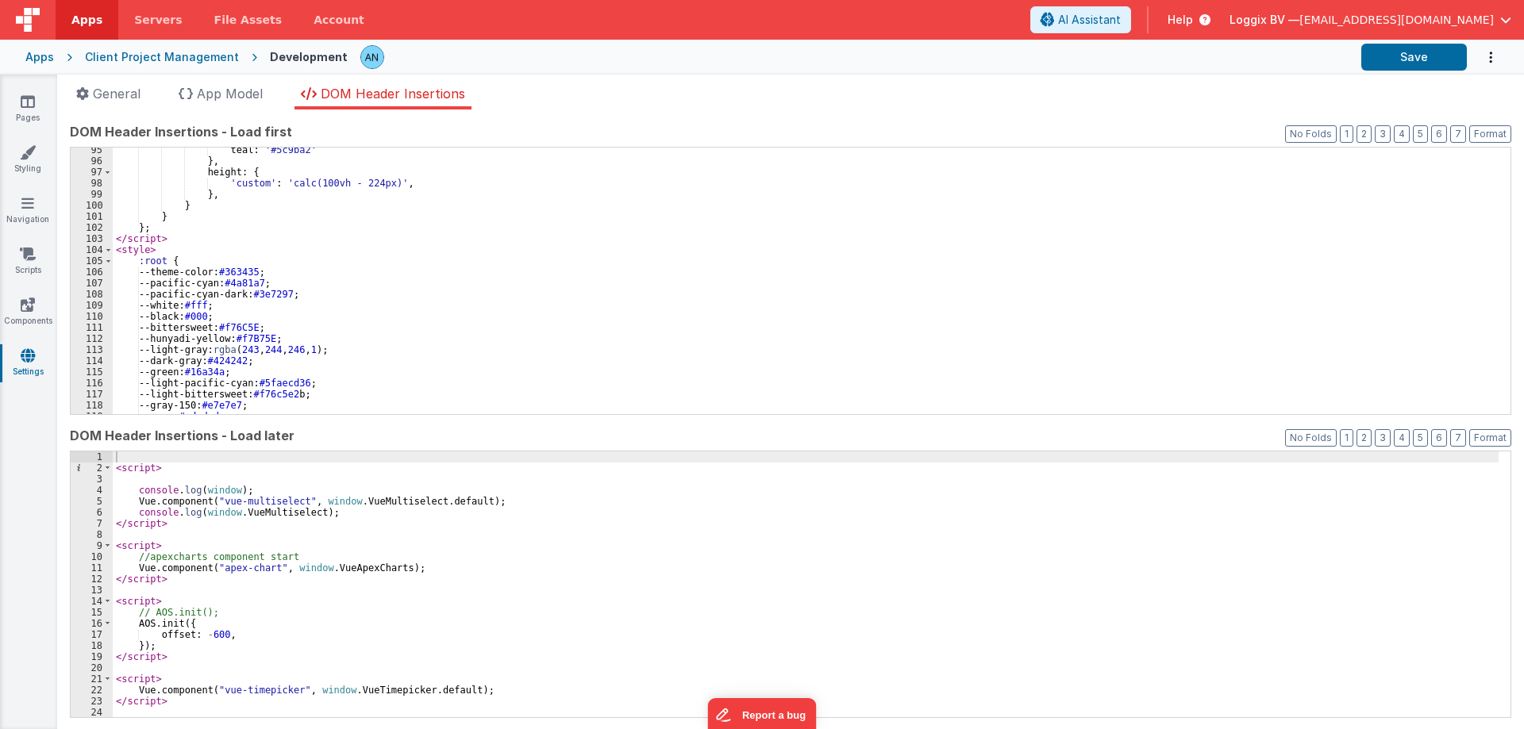
scroll to position [1048, 0]
drag, startPoint x: 142, startPoint y: 362, endPoint x: 286, endPoint y: 360, distance: 143.7
click at [286, 360] on div "teal : '#5c9ba2' } , height : { 'custom' : 'calc(100vh - 224px)' , } , } } } ; …" at bounding box center [806, 288] width 1386 height 289
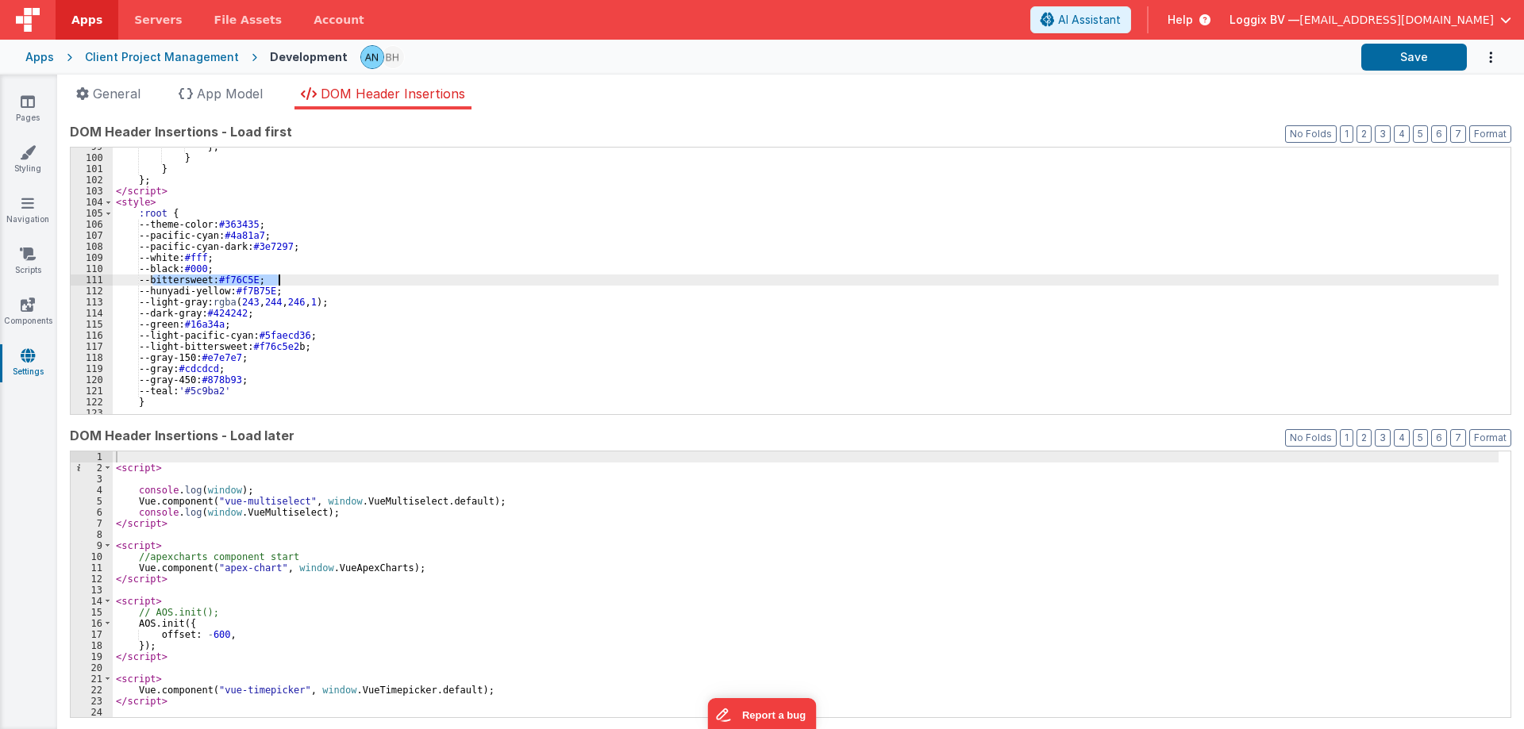
drag, startPoint x: 154, startPoint y: 279, endPoint x: 304, endPoint y: 278, distance: 150.0
click at [304, 278] on div "} , } } } ; </ script > < style > :root { --theme-color: #363435 ; --pacific-cy…" at bounding box center [806, 285] width 1386 height 289
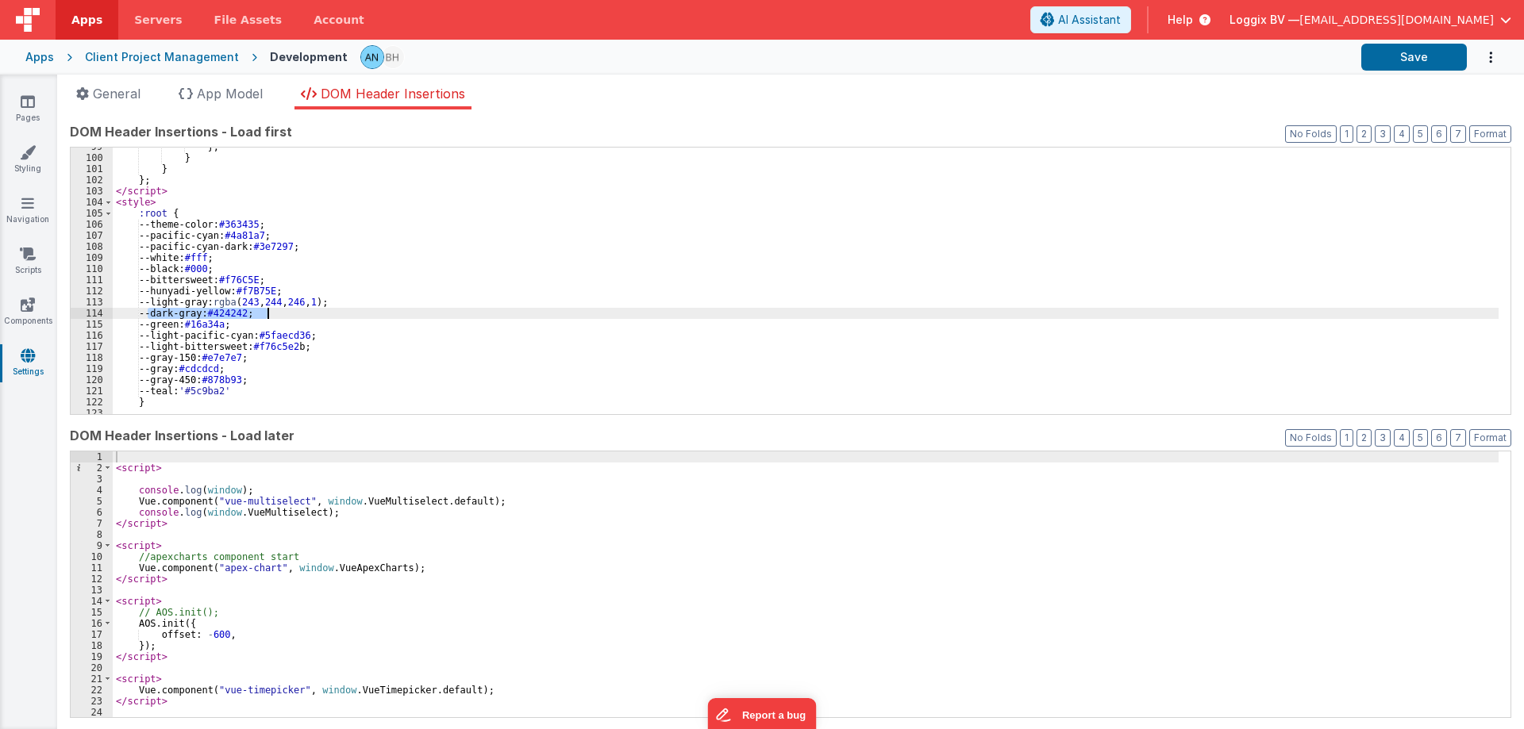
drag, startPoint x: 148, startPoint y: 315, endPoint x: 272, endPoint y: 314, distance: 124.6
click at [272, 314] on div "} , } } } ; </ script > < style > :root { --theme-color: #363435 ; --pacific-cy…" at bounding box center [806, 285] width 1386 height 289
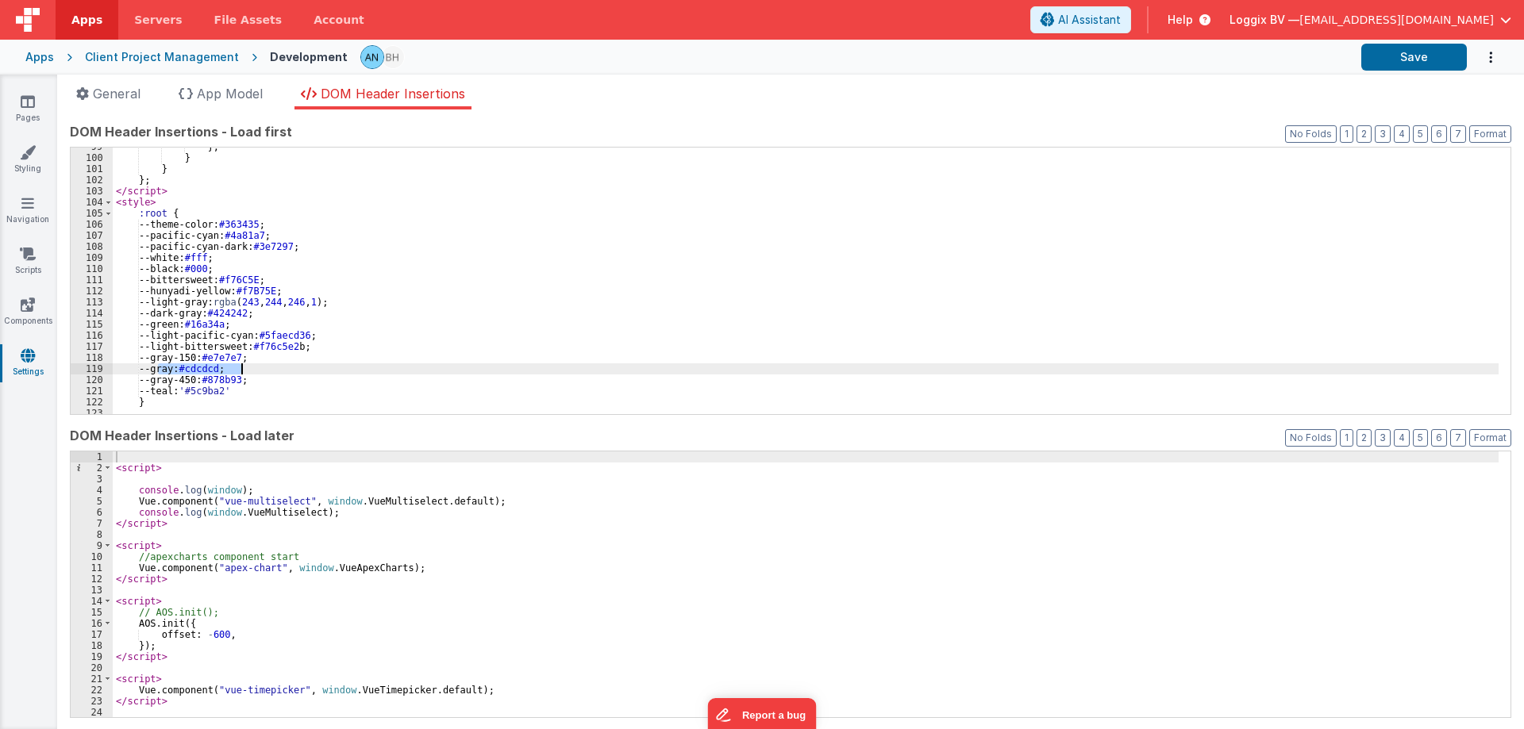
drag, startPoint x: 160, startPoint y: 367, endPoint x: 264, endPoint y: 368, distance: 104.0
click at [264, 368] on div "} , } } } ; </ script > < style > :root { --theme-color: #363435 ; --pacific-cy…" at bounding box center [806, 285] width 1386 height 289
click at [78, 22] on span "Apps" at bounding box center [86, 20] width 31 height 16
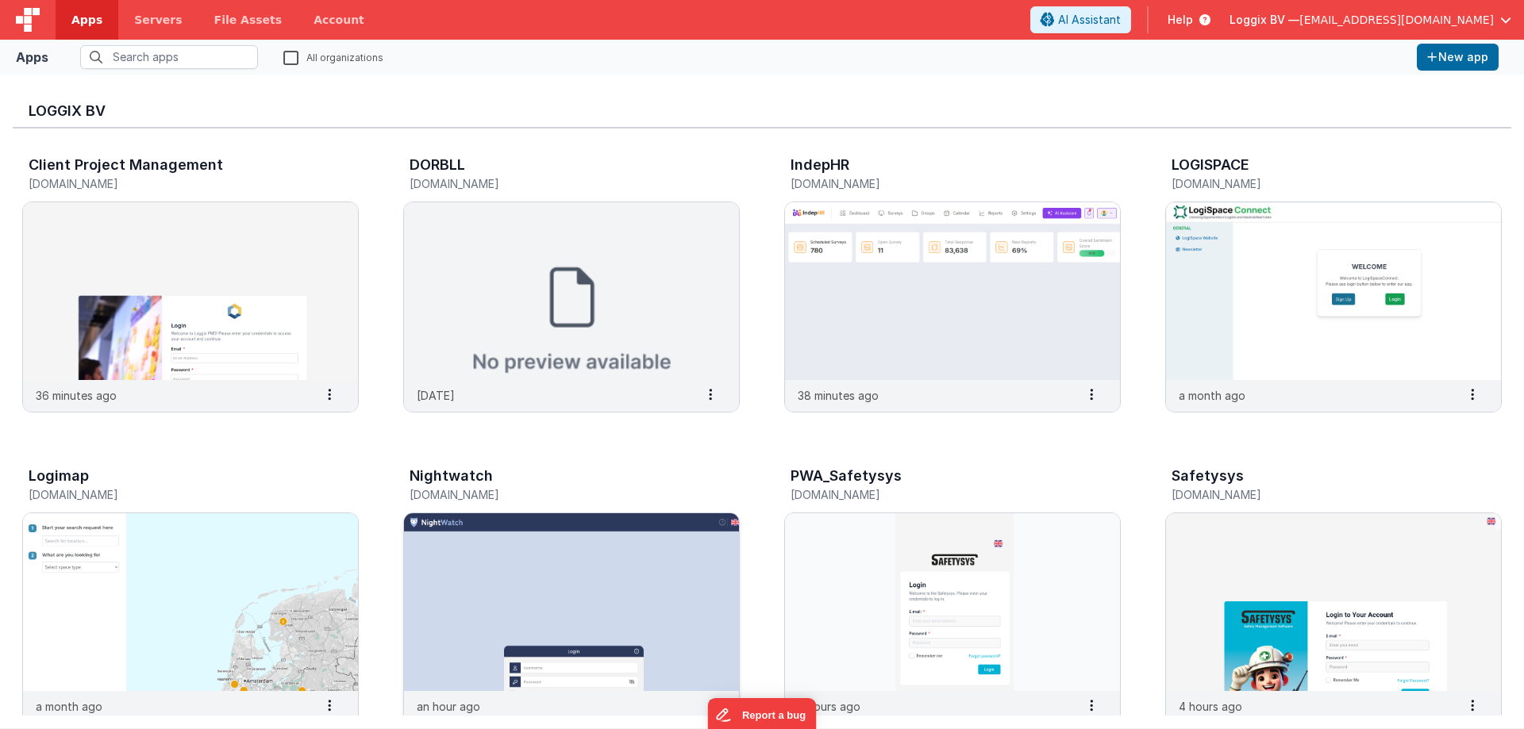
click at [448, 555] on img at bounding box center [571, 603] width 335 height 178
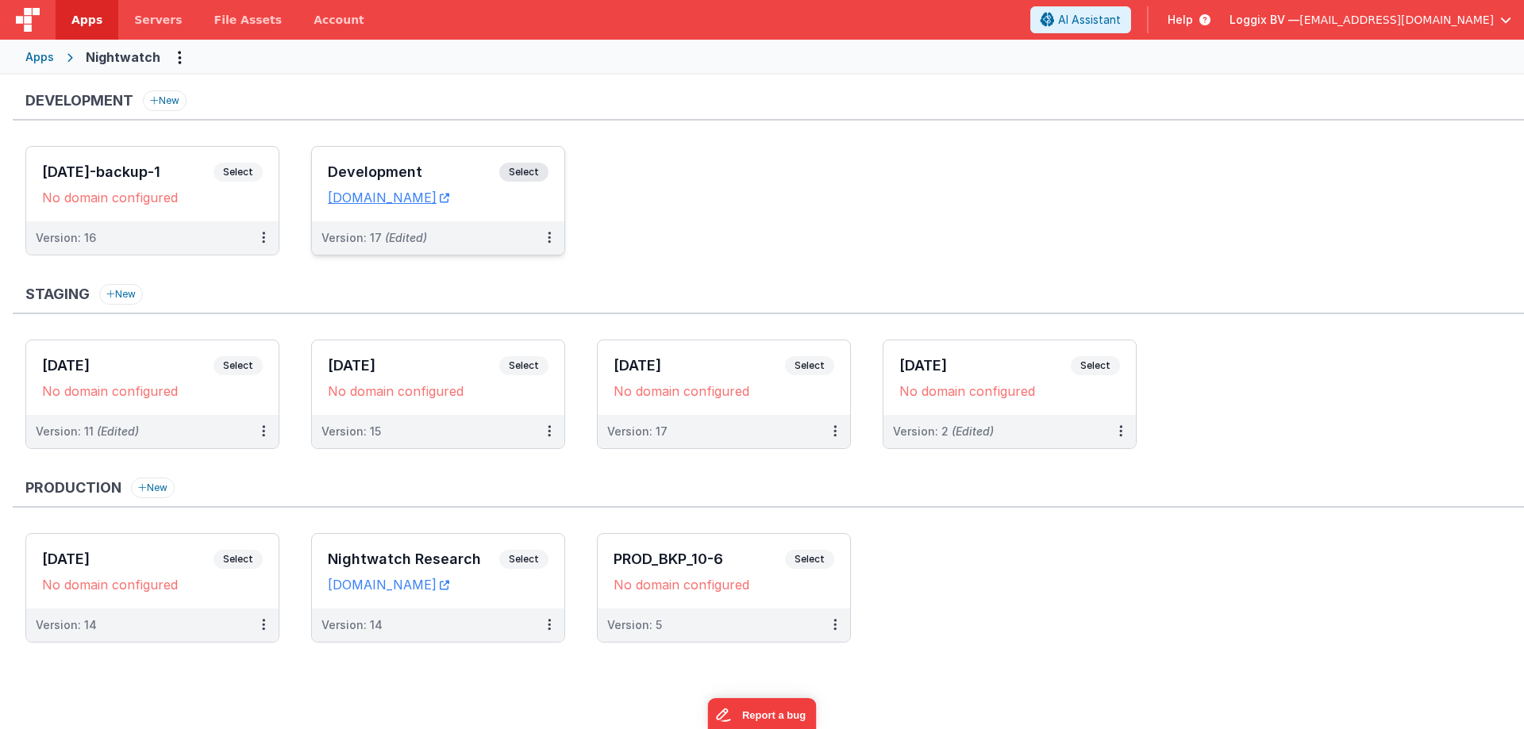
click at [354, 153] on div "Development Select URLs nightwatch.clientportal.cloud" at bounding box center [438, 184] width 252 height 75
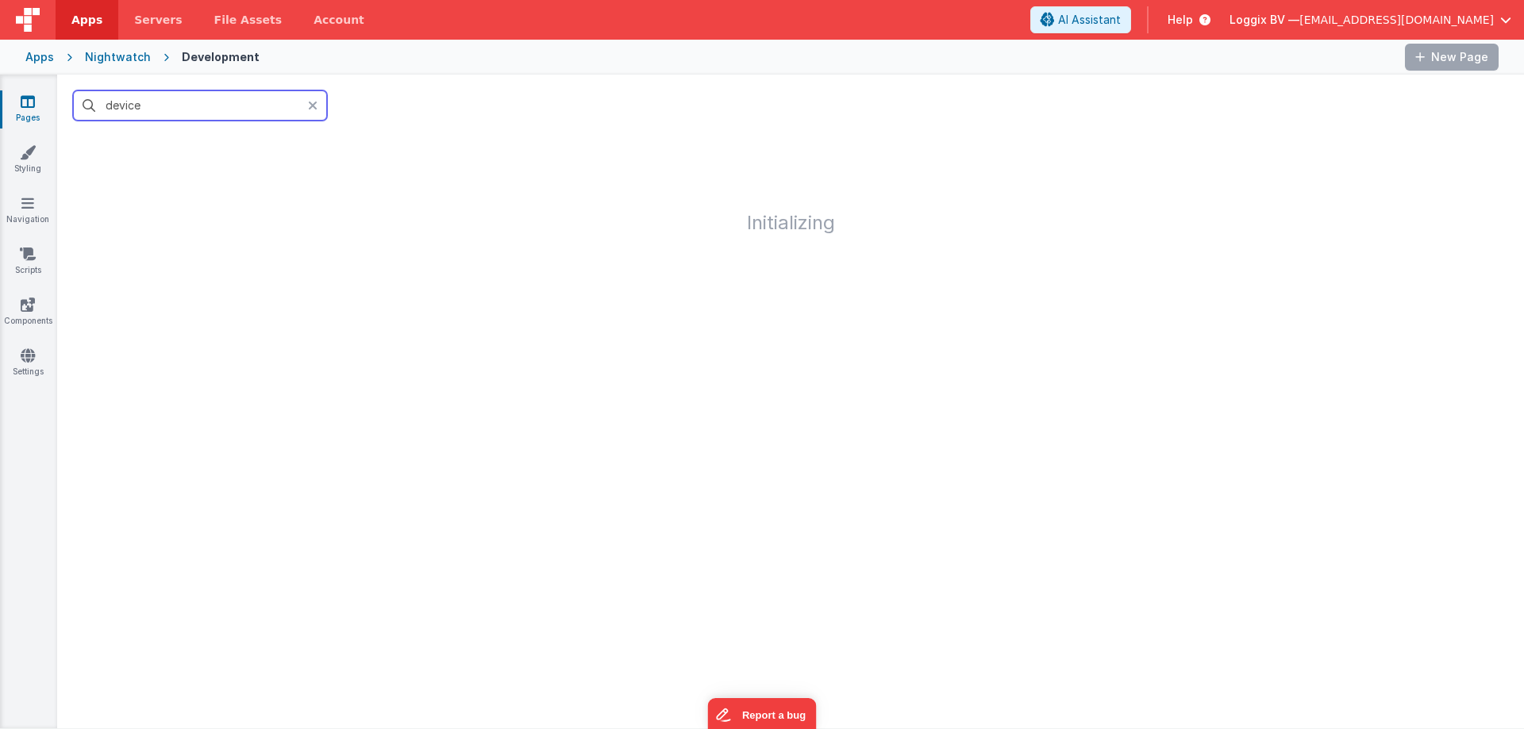
click at [172, 107] on input "device" at bounding box center [200, 105] width 254 height 30
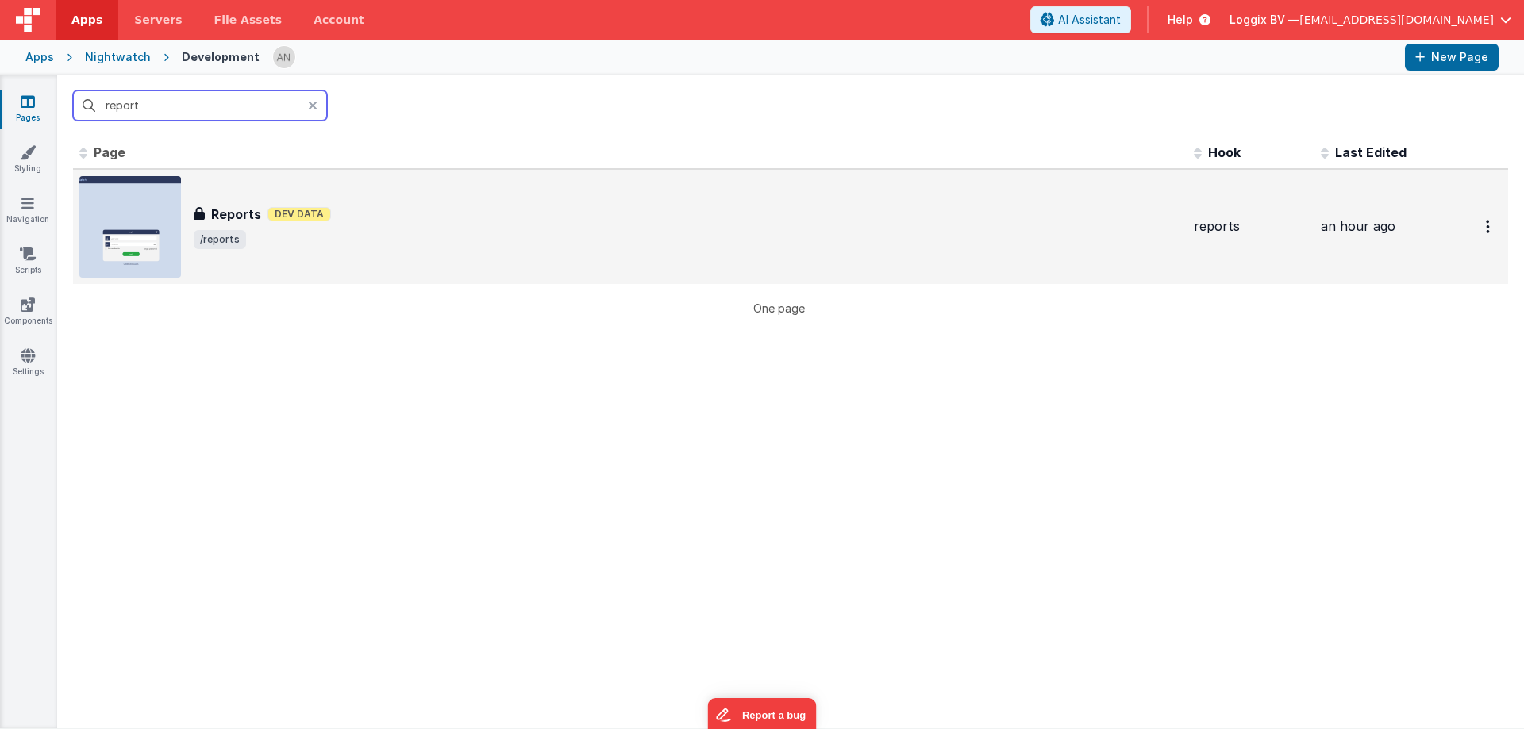
type input "report"
click at [245, 210] on h3 "Reports" at bounding box center [236, 214] width 50 height 19
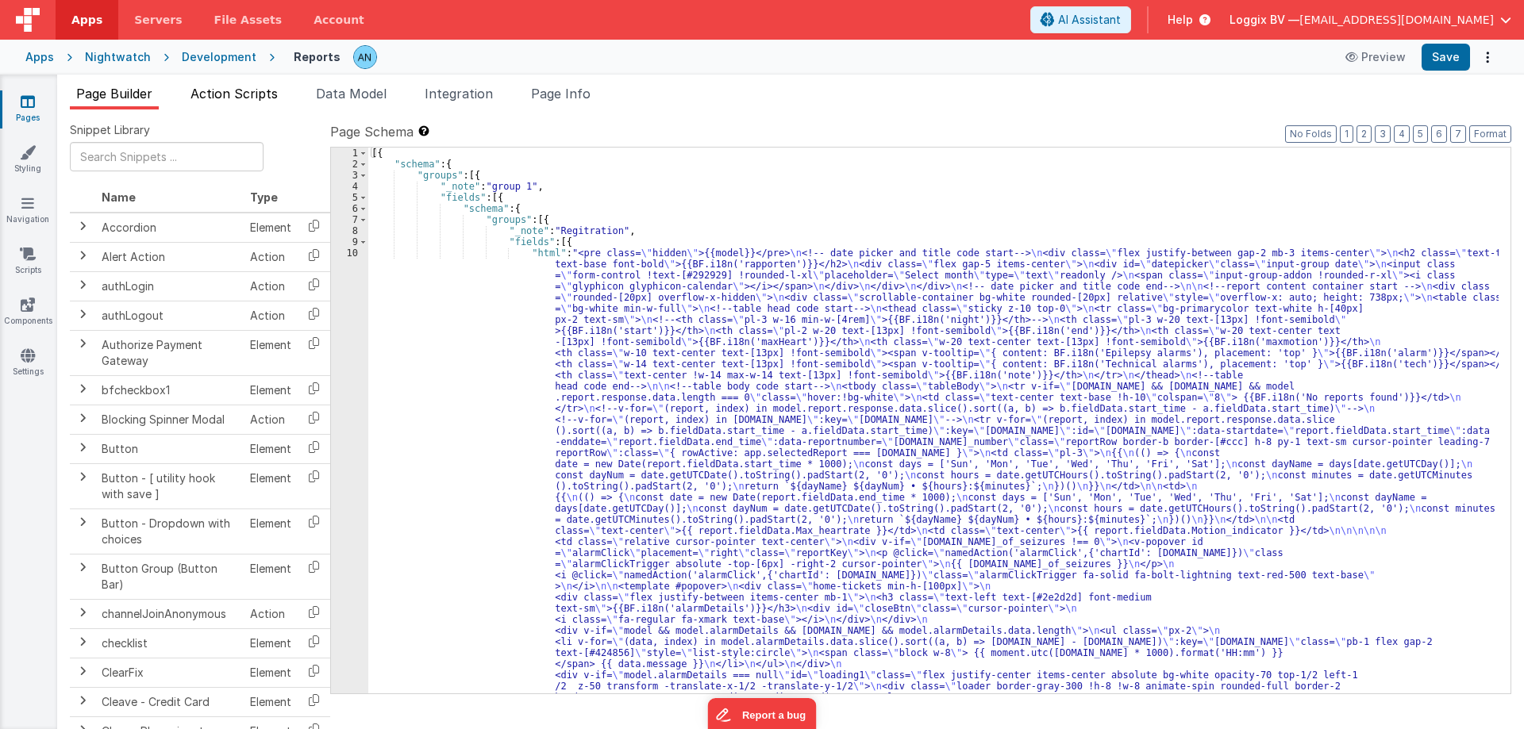
click at [237, 102] on li "Action Scripts" at bounding box center [234, 96] width 100 height 25
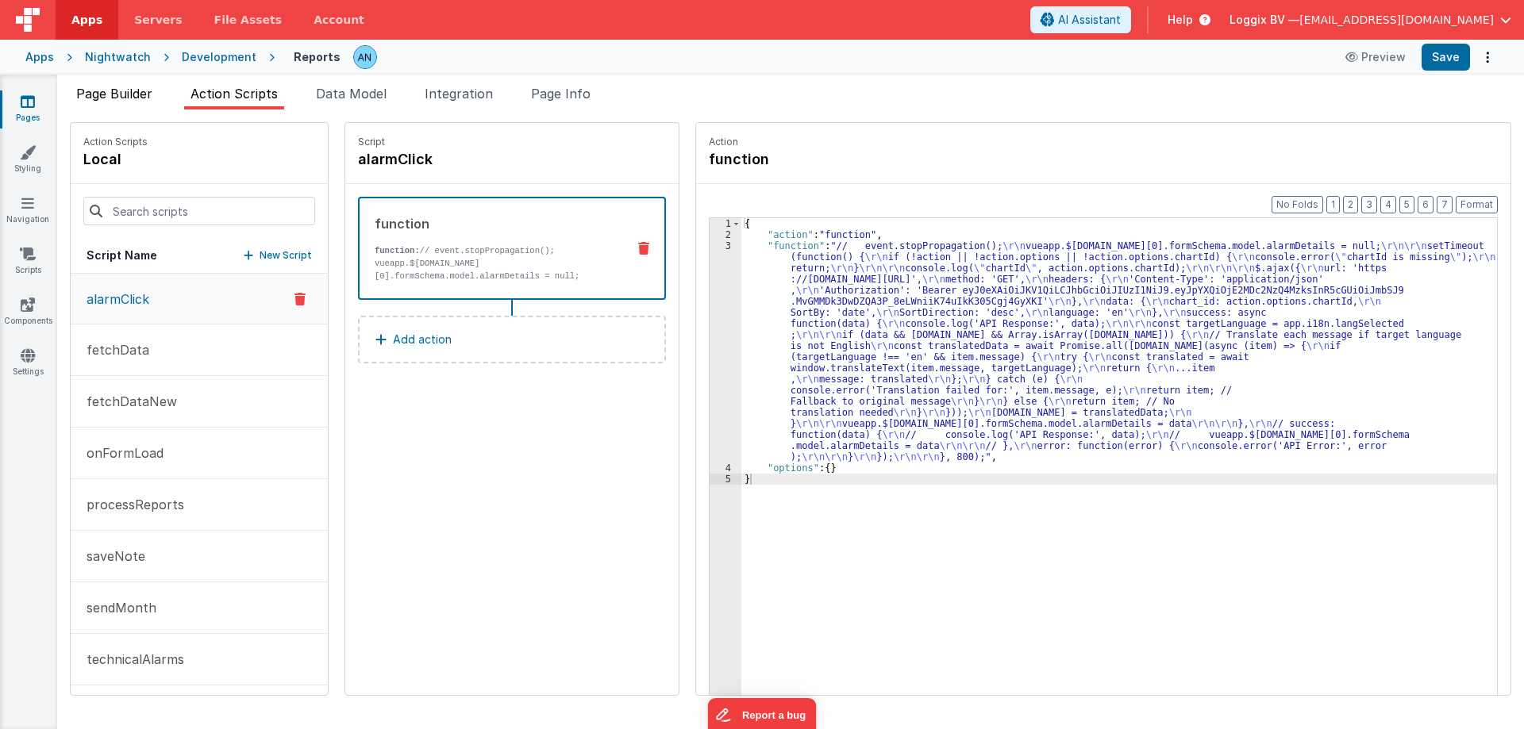
click at [144, 98] on span "Page Builder" at bounding box center [114, 94] width 76 height 16
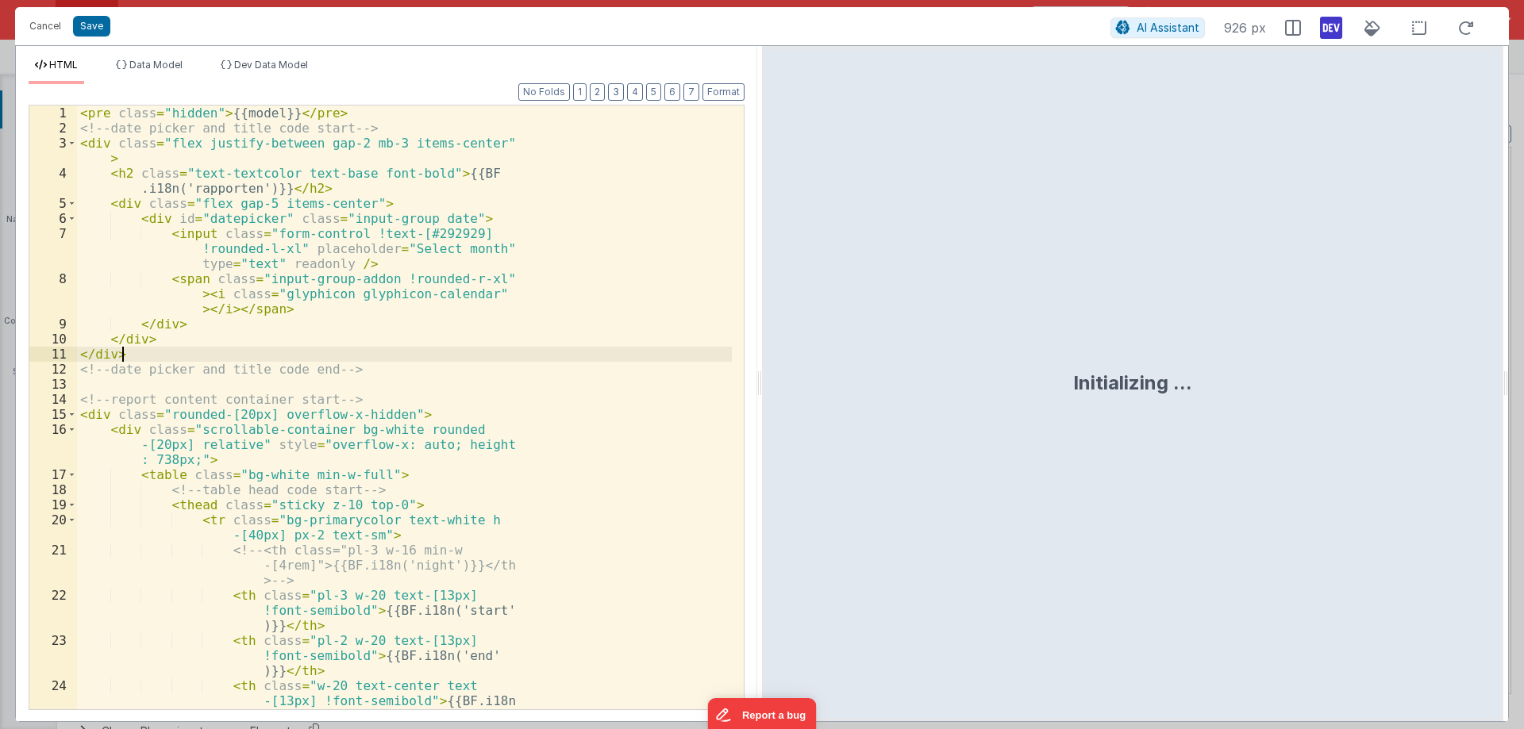
scroll to position [354, 0]
click at [631, 408] on div "< pre class = "hidden" > {{model}} </ pre > <!-- date picker and title code sta…" at bounding box center [404, 447] width 655 height 682
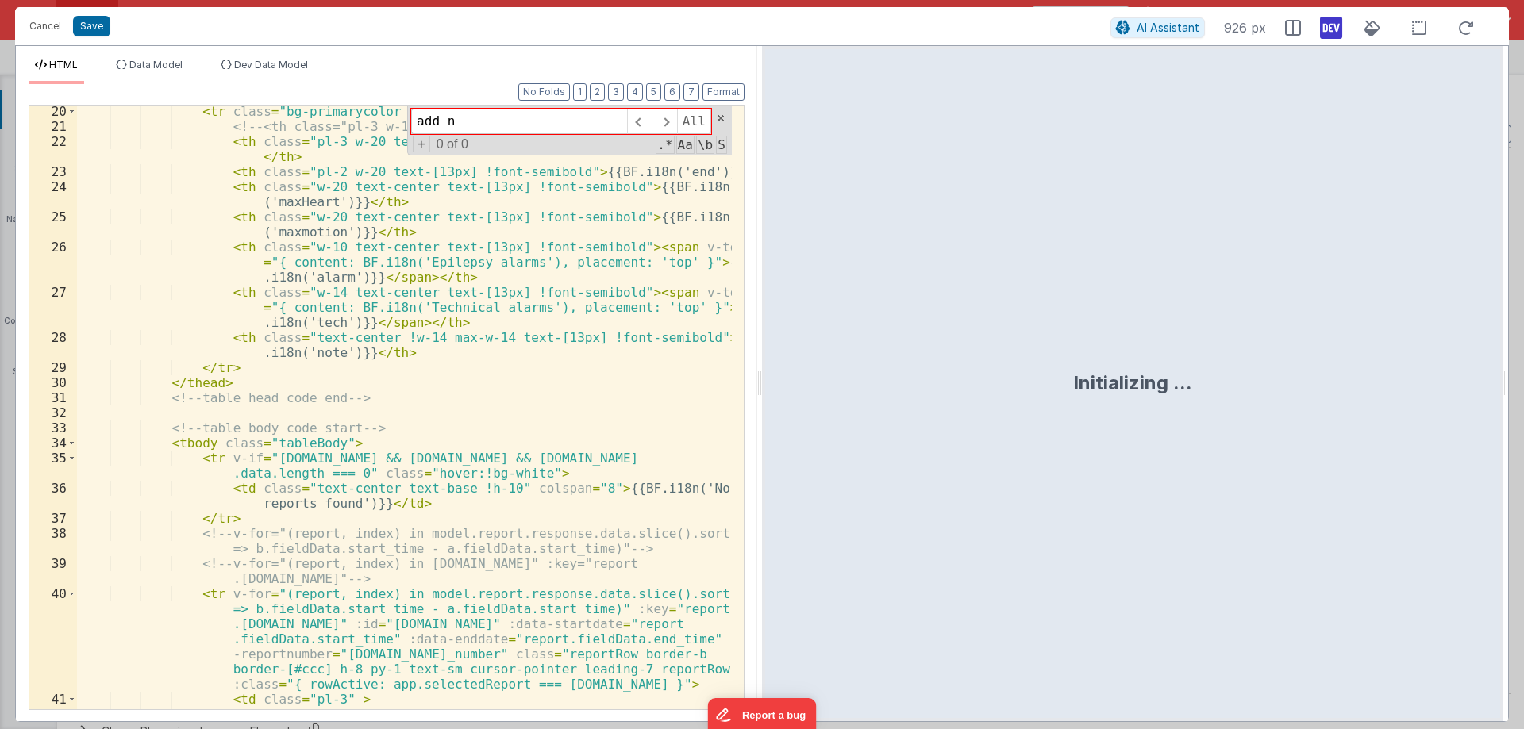
scroll to position [333, 0]
type input "add n"
drag, startPoint x: 759, startPoint y: 379, endPoint x: 1329, endPoint y: 425, distance: 571.7
click at [1393, 412] on html "Cancel Save AI Assistant 926 px HTML Data Model Dev Data Model Format 7 6 5 4 3…" at bounding box center [762, 364] width 1524 height 729
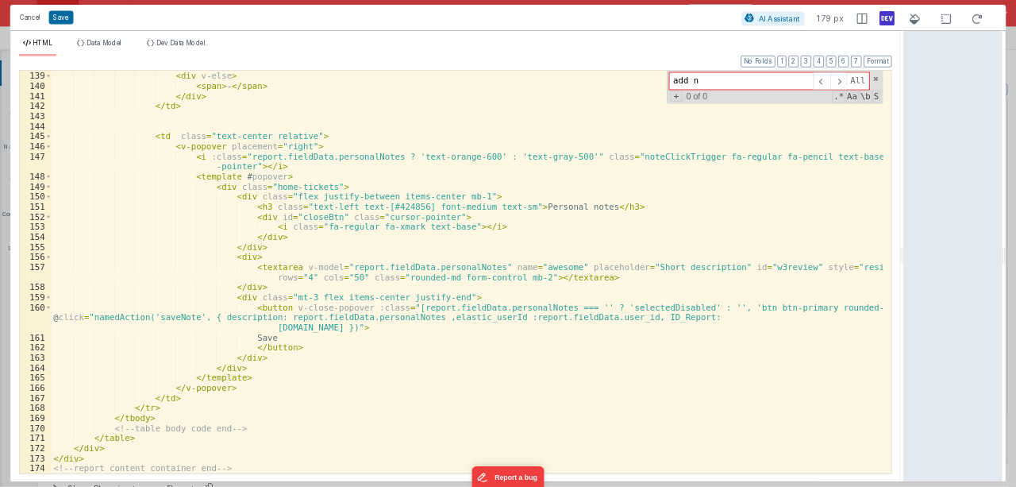
scroll to position [2261, 0]
click at [1014, 474] on div "</ div > < div v-else > < span > - </ span > </ div > </ td > < td class = "tex…" at bounding box center [701, 408] width 1248 height 634
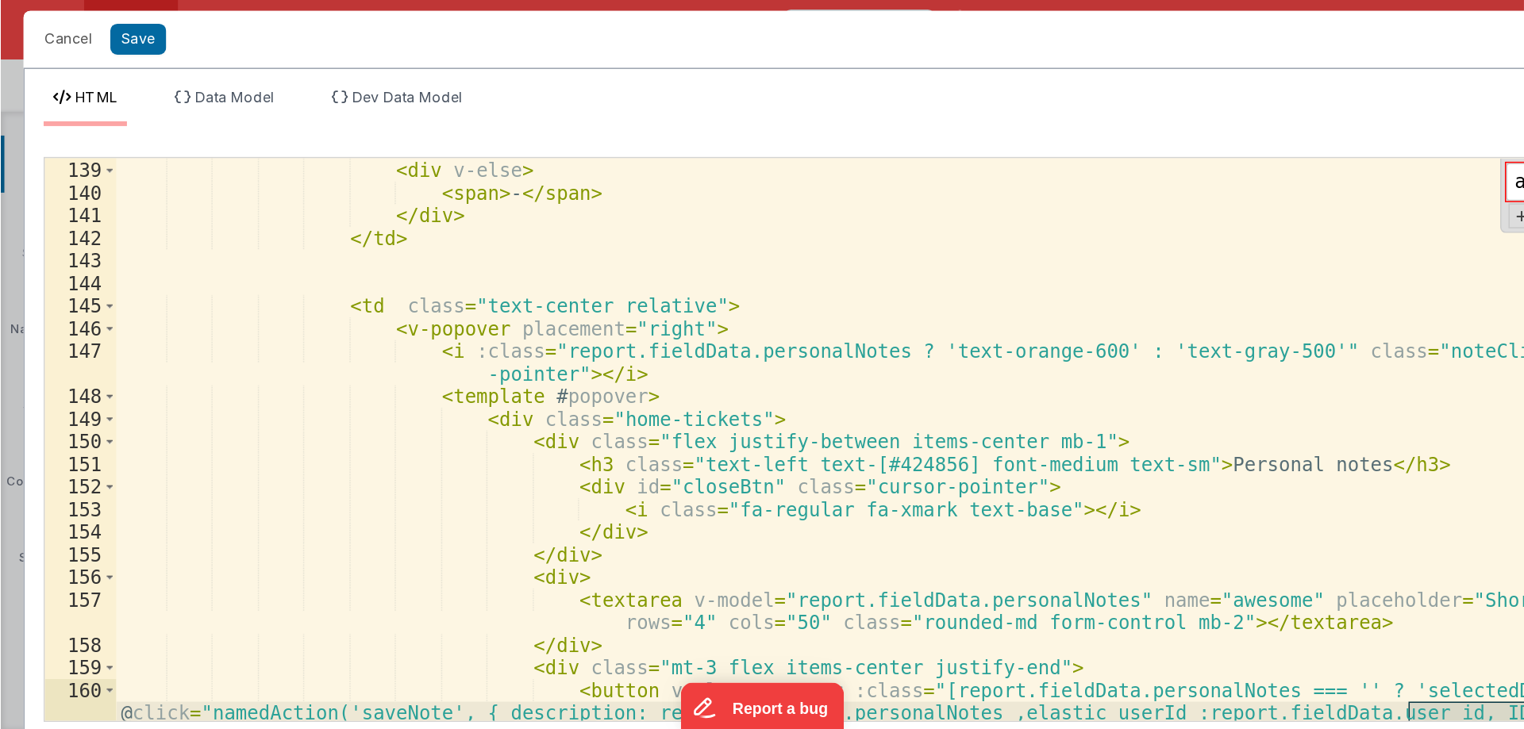
scroll to position [354, 0]
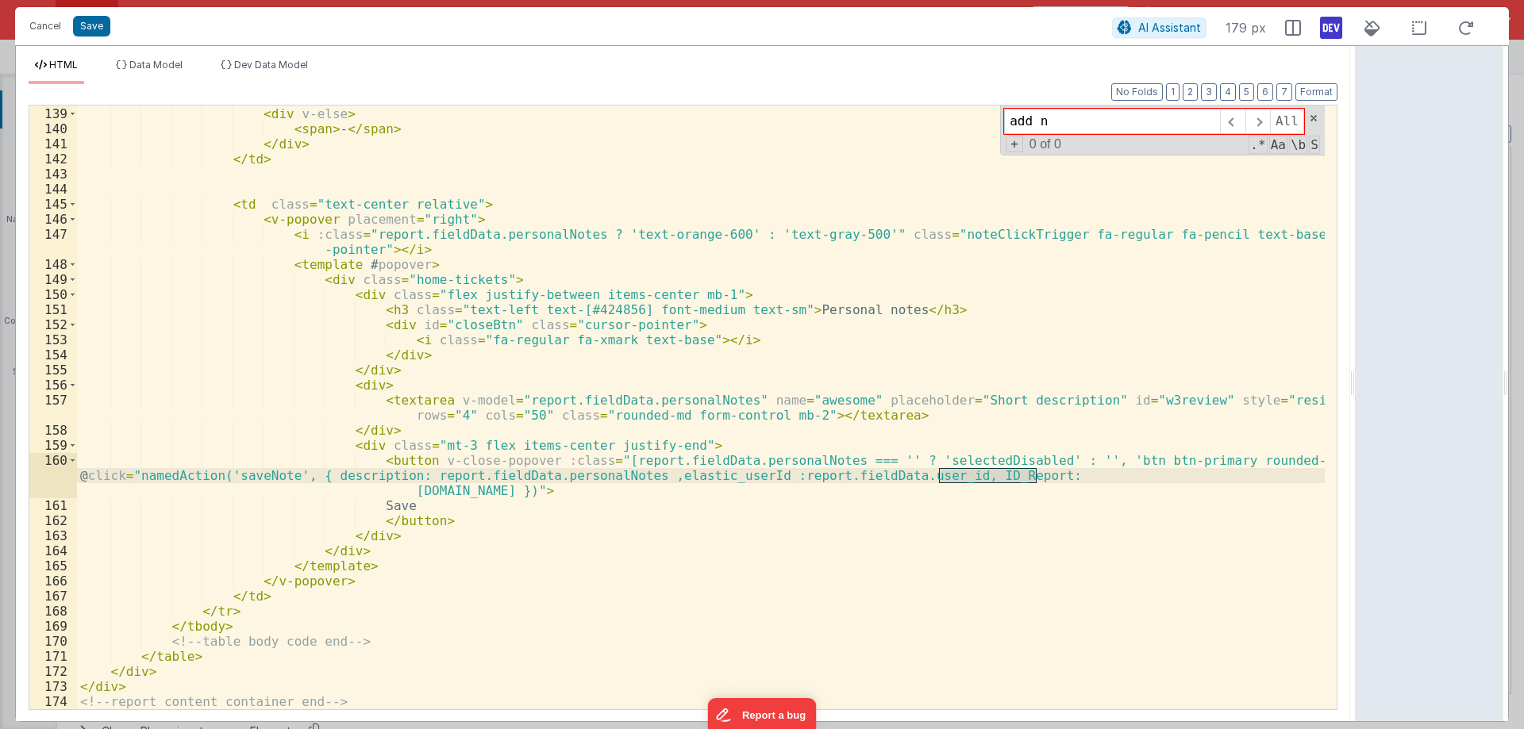
click at [1014, 506] on div "</ div > < div v-else > < span > - </ span > </ div > </ td > < td class = "tex…" at bounding box center [701, 408] width 1248 height 634
click at [1024, 479] on div "</ div > < div v-else > < span > - </ span > </ div > </ td > < td class = "tex…" at bounding box center [701, 408] width 1248 height 634
click at [944, 470] on div "</ div > < div v-else > < span > - </ span > </ div > </ td > < td class = "tex…" at bounding box center [701, 408] width 1248 height 634
drag, startPoint x: 1175, startPoint y: 475, endPoint x: 1236, endPoint y: 474, distance: 61.1
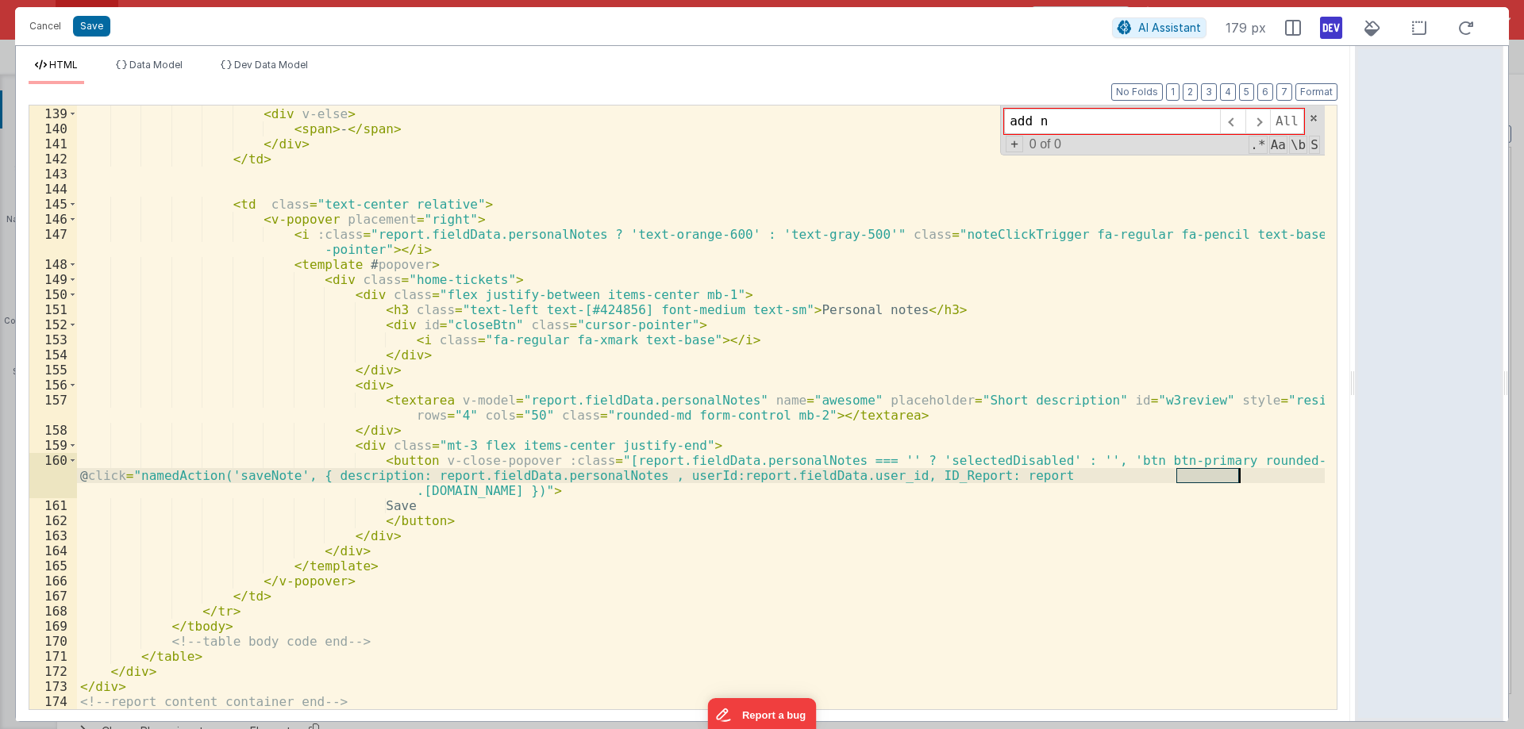
click at [1236, 474] on div "</ div > < div v-else > < span > - </ span > </ div > </ td > < td class = "tex…" at bounding box center [701, 408] width 1248 height 634
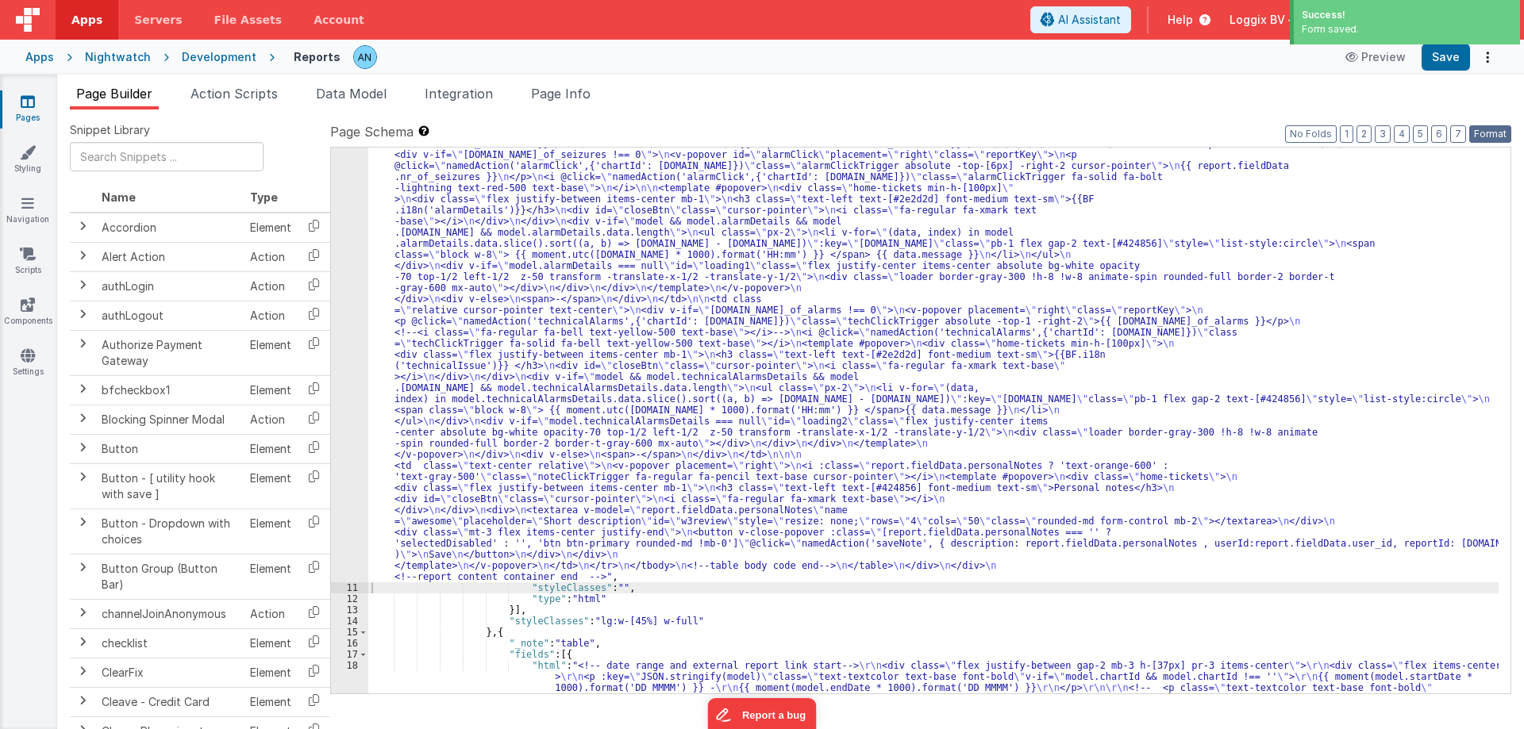
click at [1496, 136] on button "Format" at bounding box center [1490, 133] width 42 height 17
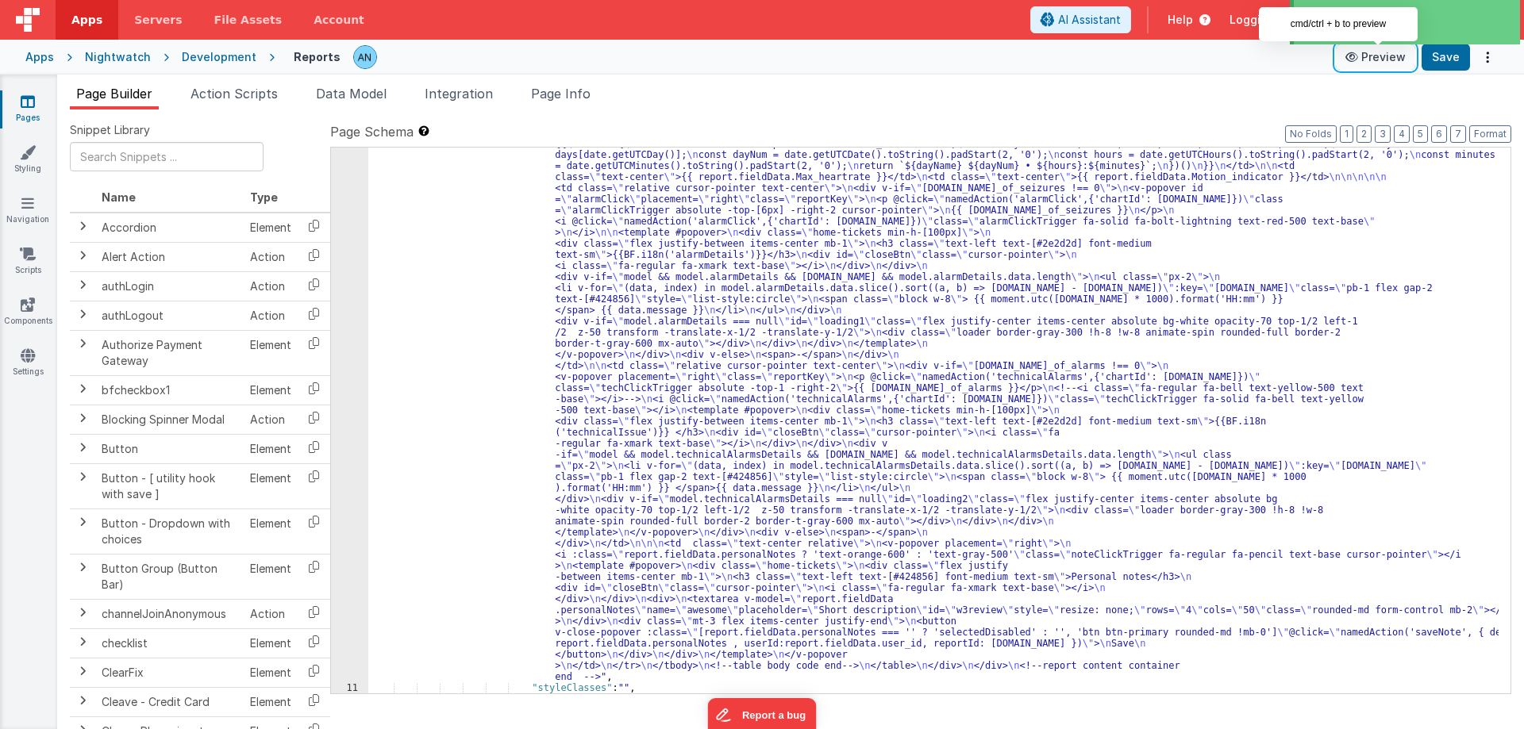
click at [1385, 56] on button "Preview" at bounding box center [1375, 56] width 79 height 25
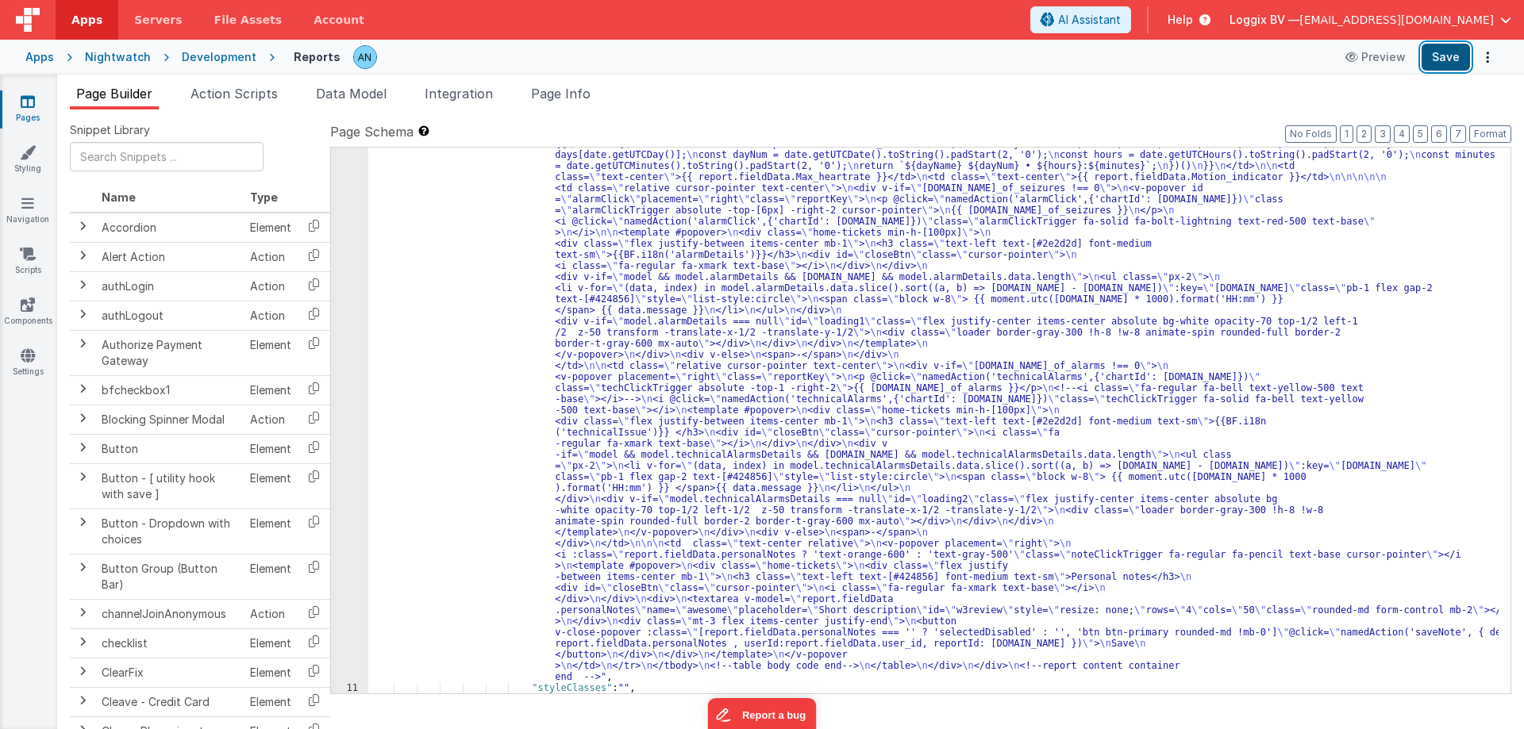
click at [1437, 52] on button "Save" at bounding box center [1446, 57] width 48 height 27
click at [1500, 133] on button "Format" at bounding box center [1490, 133] width 42 height 17
click at [250, 96] on span "Action Scripts" at bounding box center [233, 94] width 87 height 16
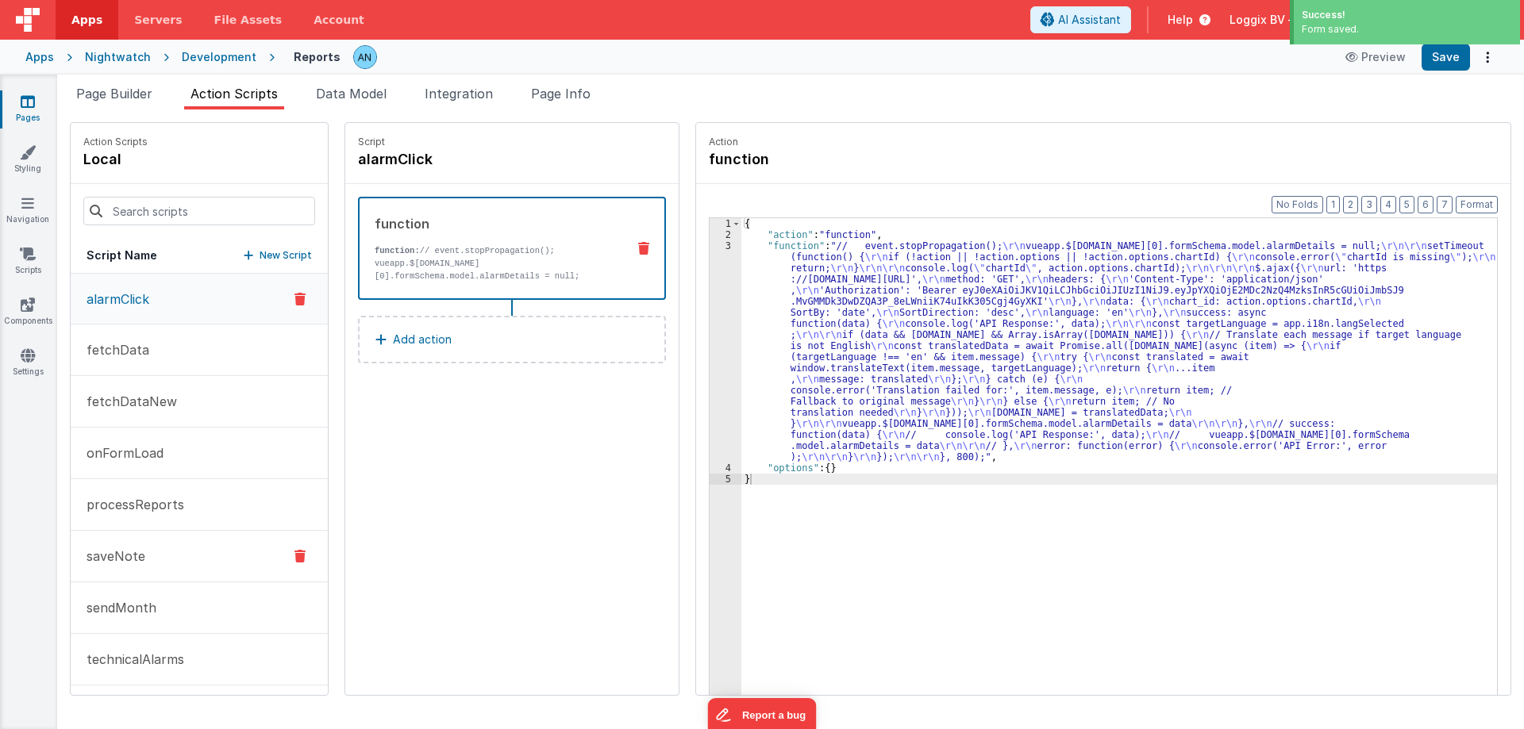
click at [103, 564] on p "saveNote" at bounding box center [111, 556] width 68 height 19
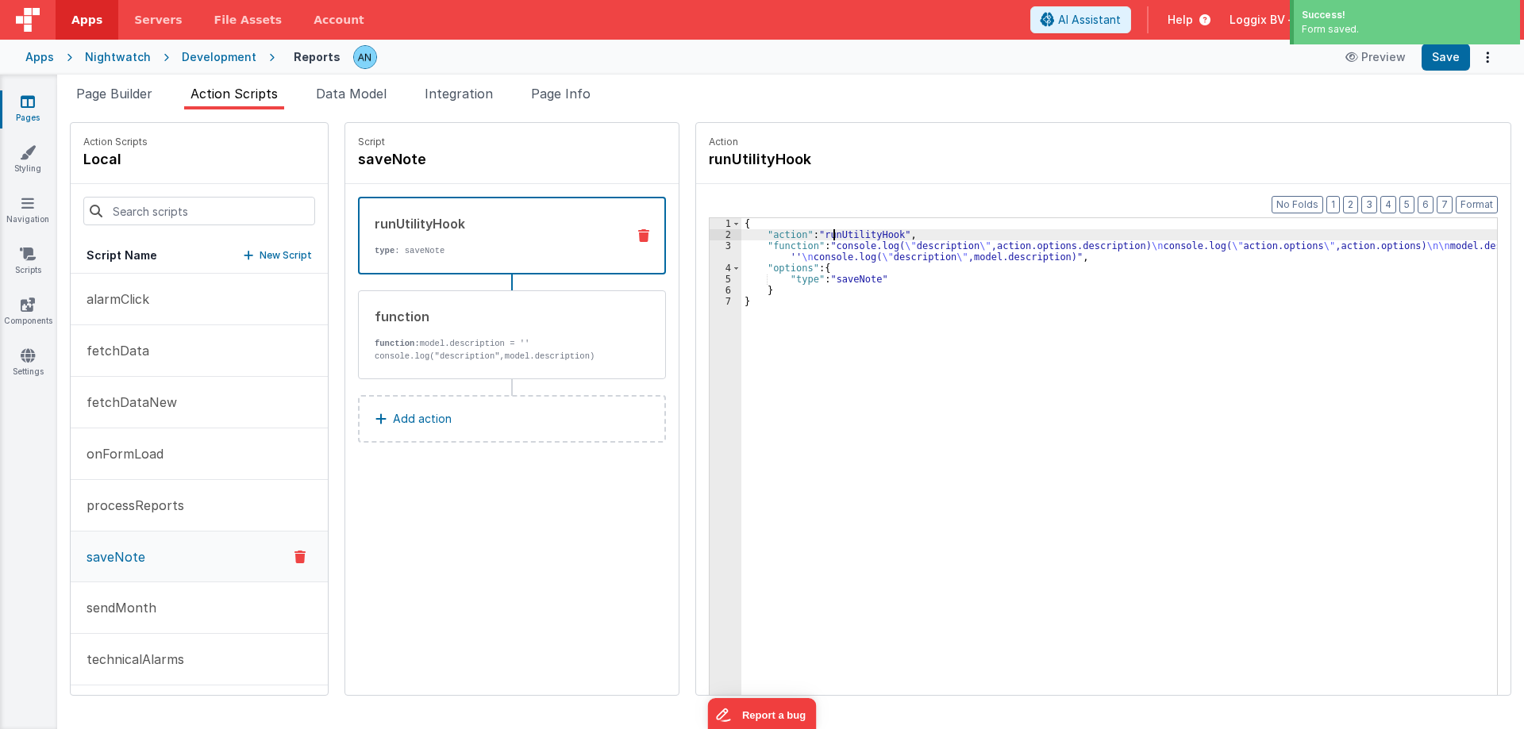
click at [818, 238] on div "{ "action" : "runUtilityHook" , "function" : "console.log( \" description \" ,a…" at bounding box center [1126, 492] width 771 height 548
click at [710, 248] on div "3" at bounding box center [726, 251] width 32 height 22
